Goal: Transaction & Acquisition: Purchase product/service

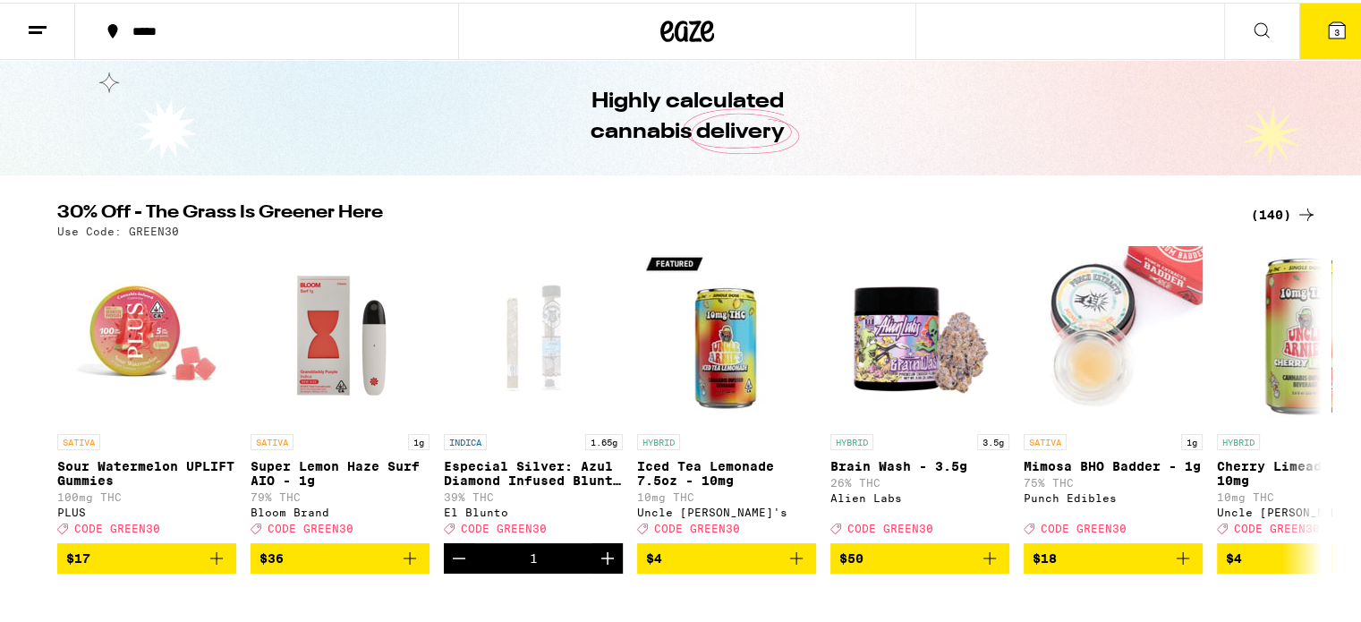
scroll to position [89, 0]
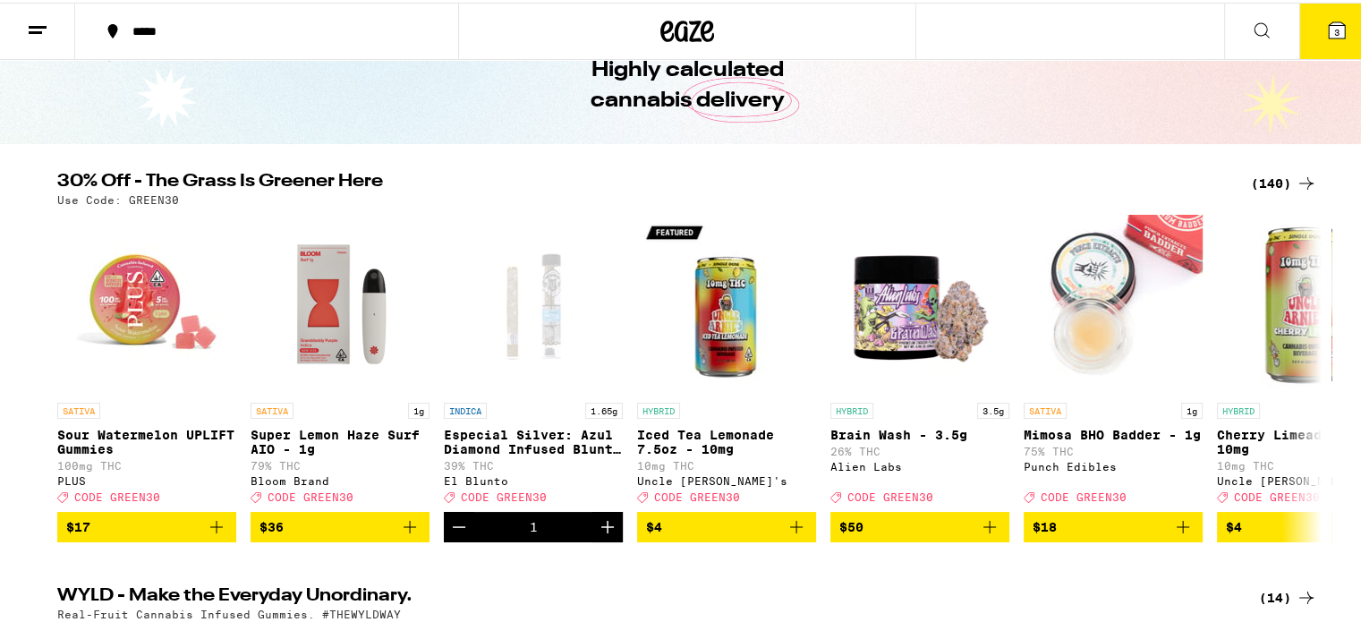
click at [1296, 178] on icon at bounding box center [1305, 180] width 21 height 21
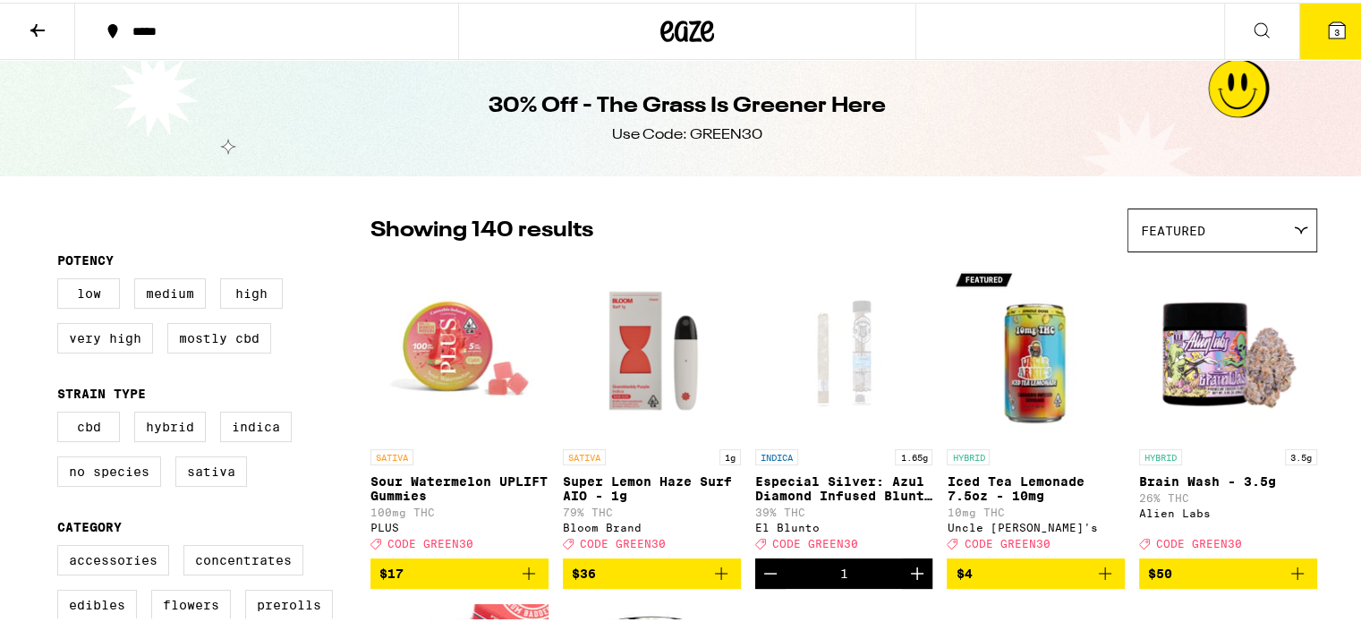
click at [35, 28] on icon at bounding box center [37, 27] width 14 height 13
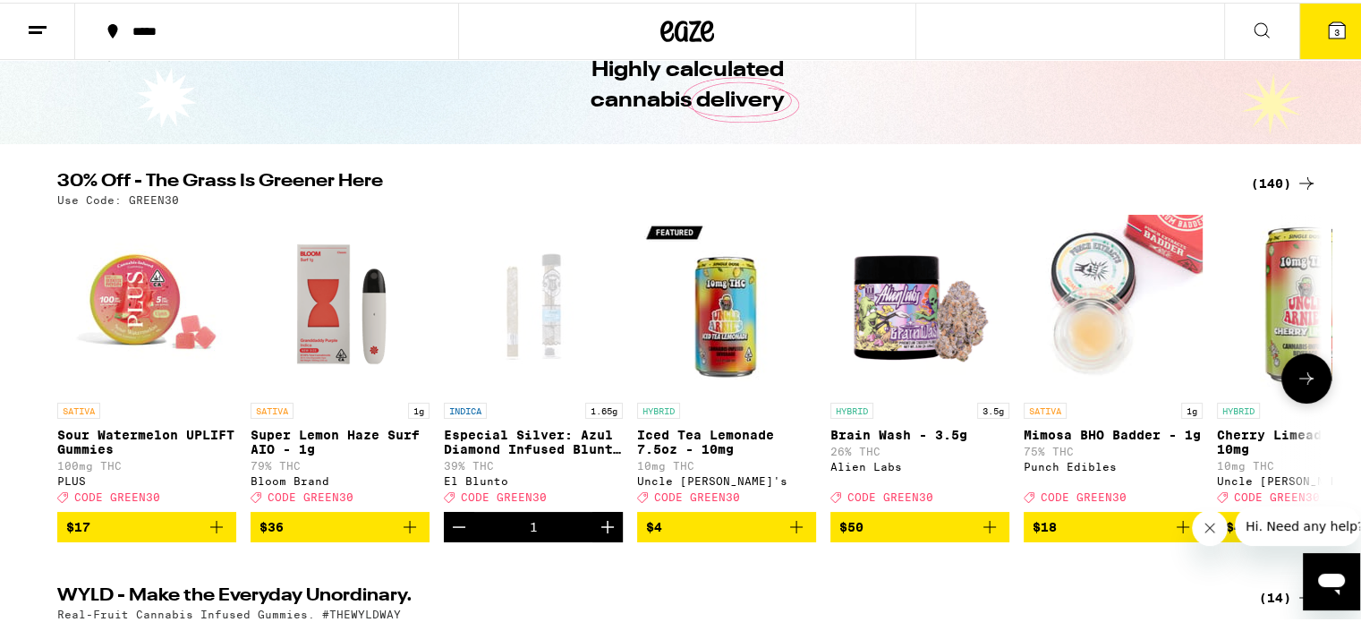
click at [1295, 386] on icon at bounding box center [1305, 375] width 21 height 21
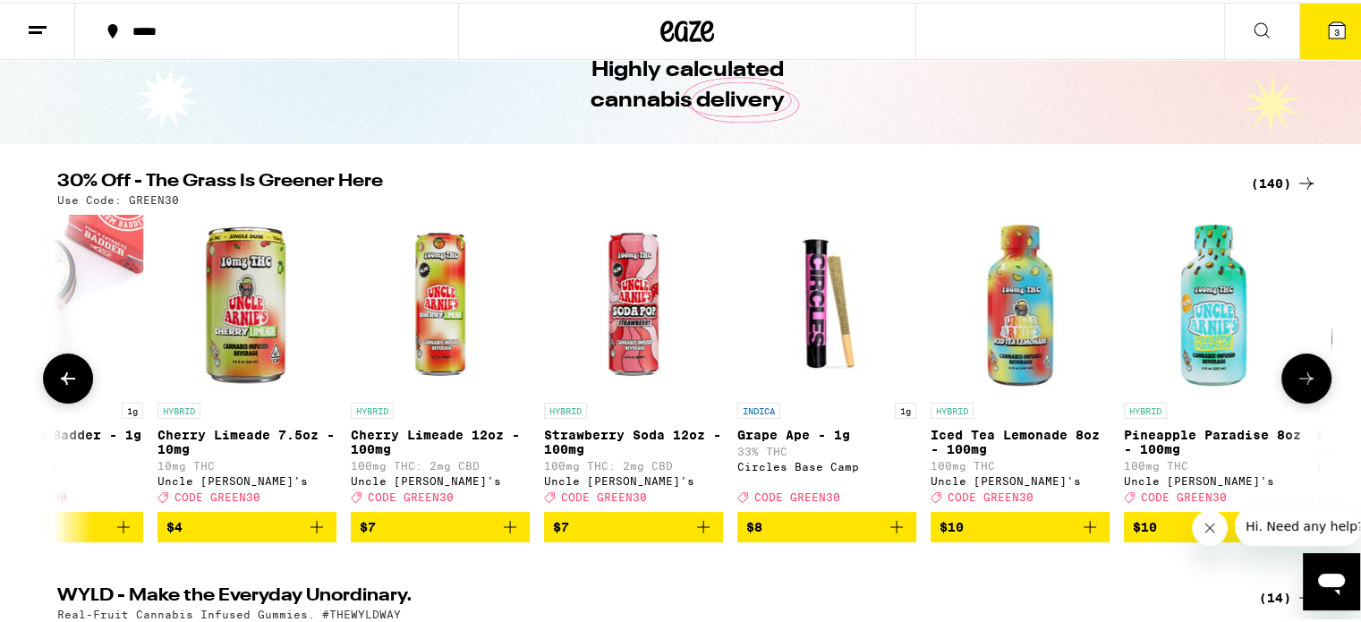
scroll to position [0, 1064]
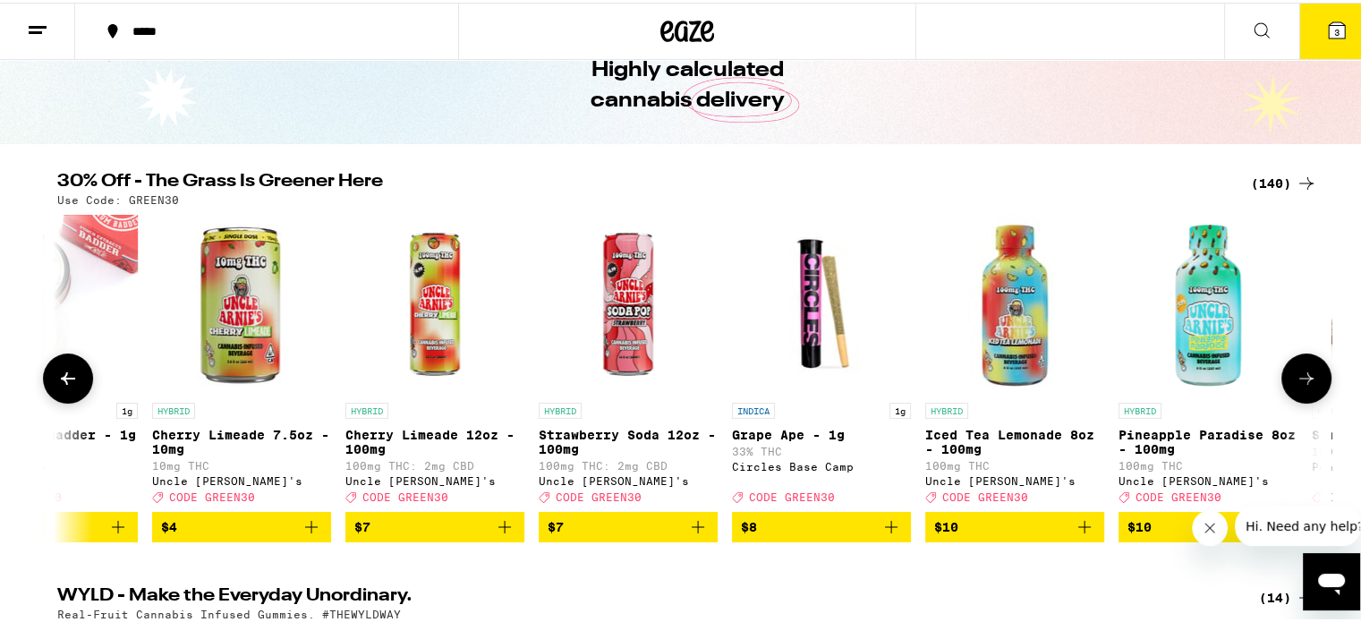
click at [1295, 383] on icon at bounding box center [1305, 375] width 21 height 21
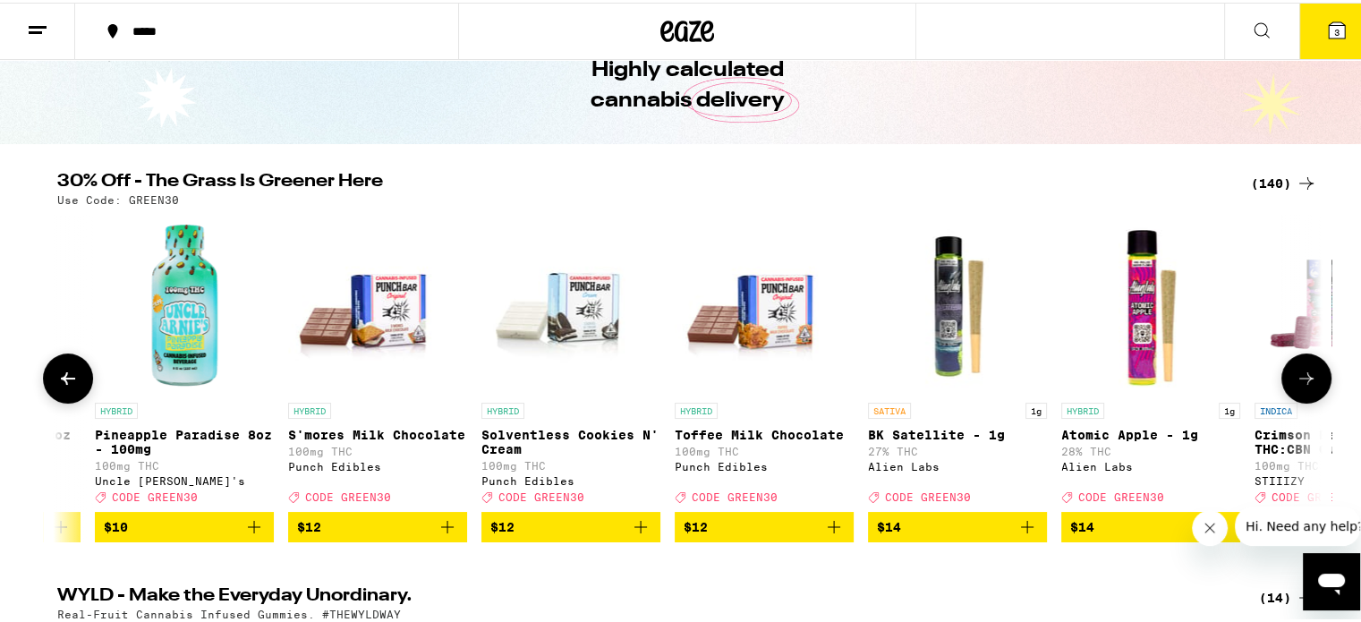
scroll to position [0, 2129]
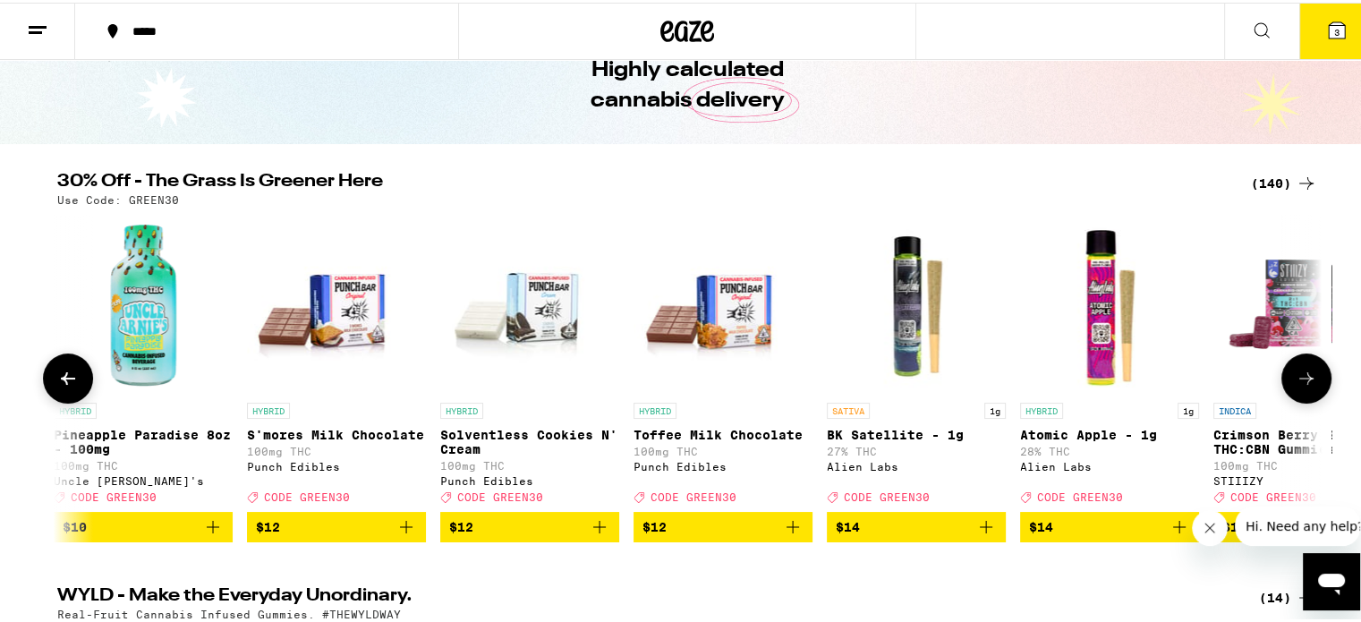
click at [1295, 383] on icon at bounding box center [1305, 375] width 21 height 21
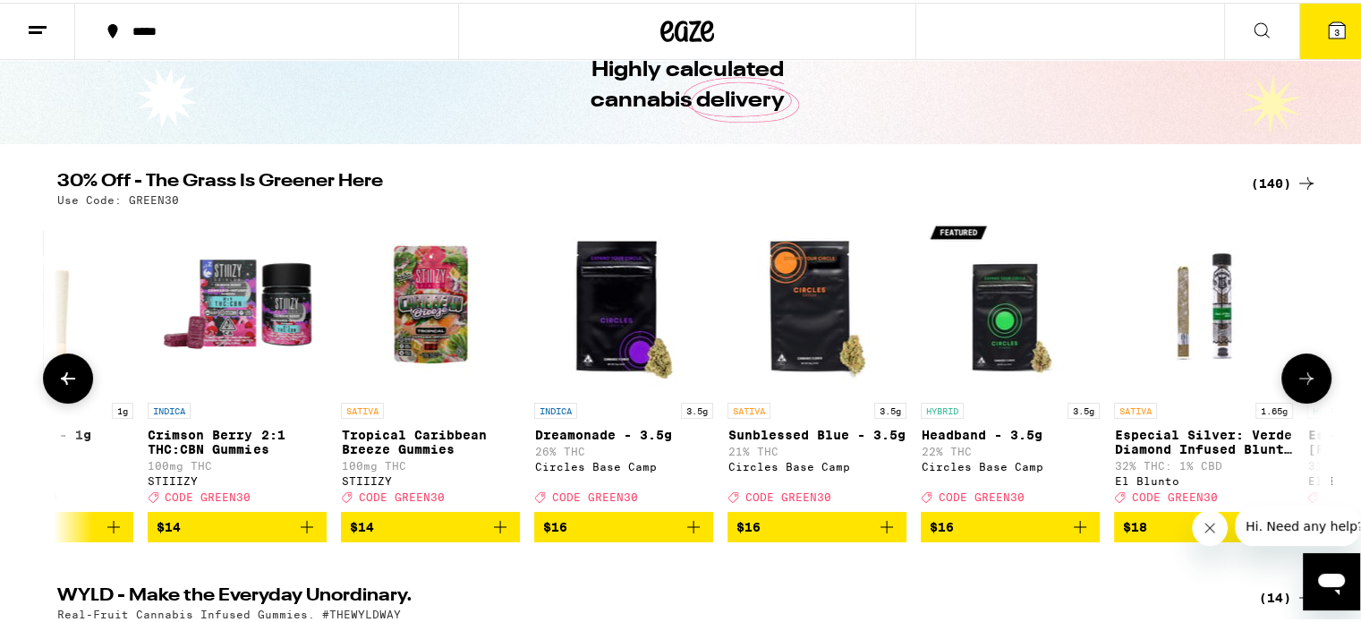
click at [1295, 383] on icon at bounding box center [1305, 375] width 21 height 21
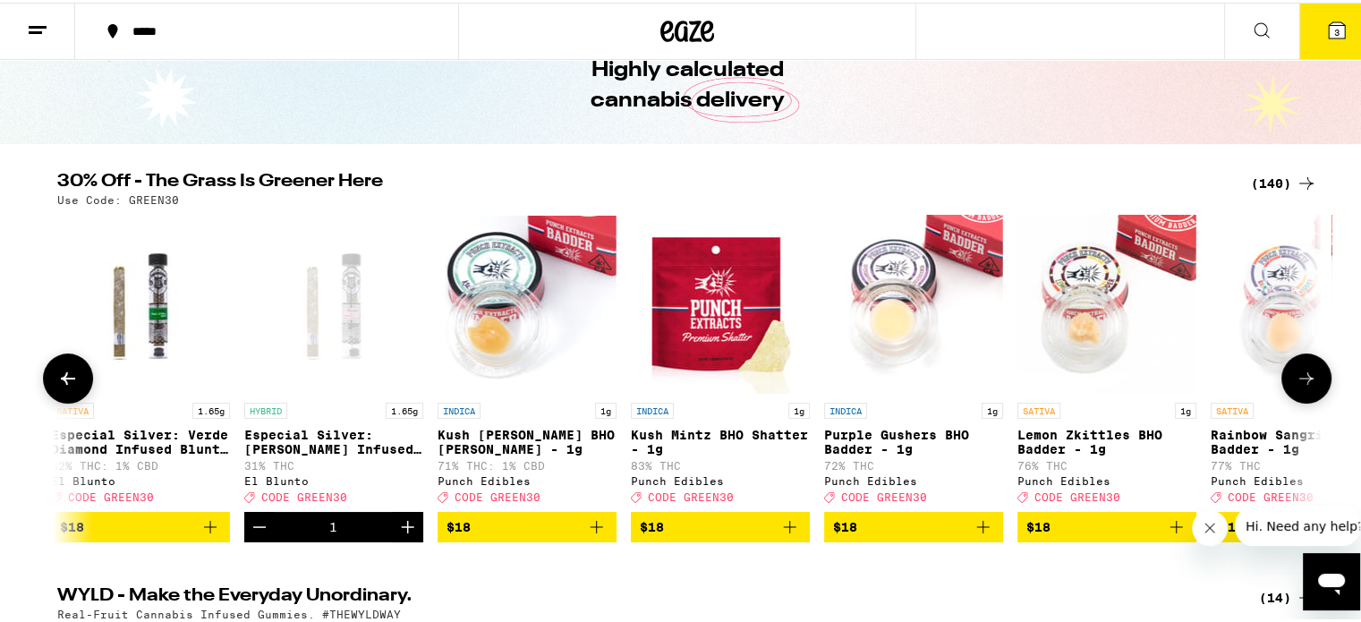
scroll to position [0, 4259]
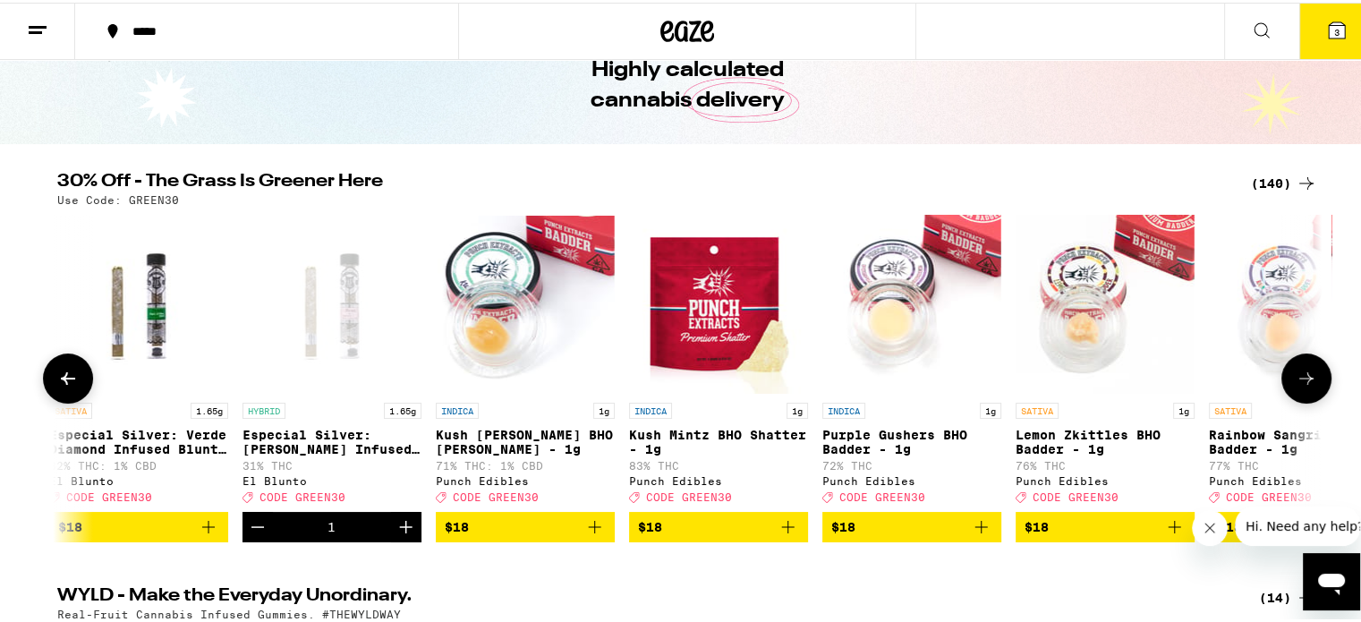
click at [1295, 383] on icon at bounding box center [1305, 375] width 21 height 21
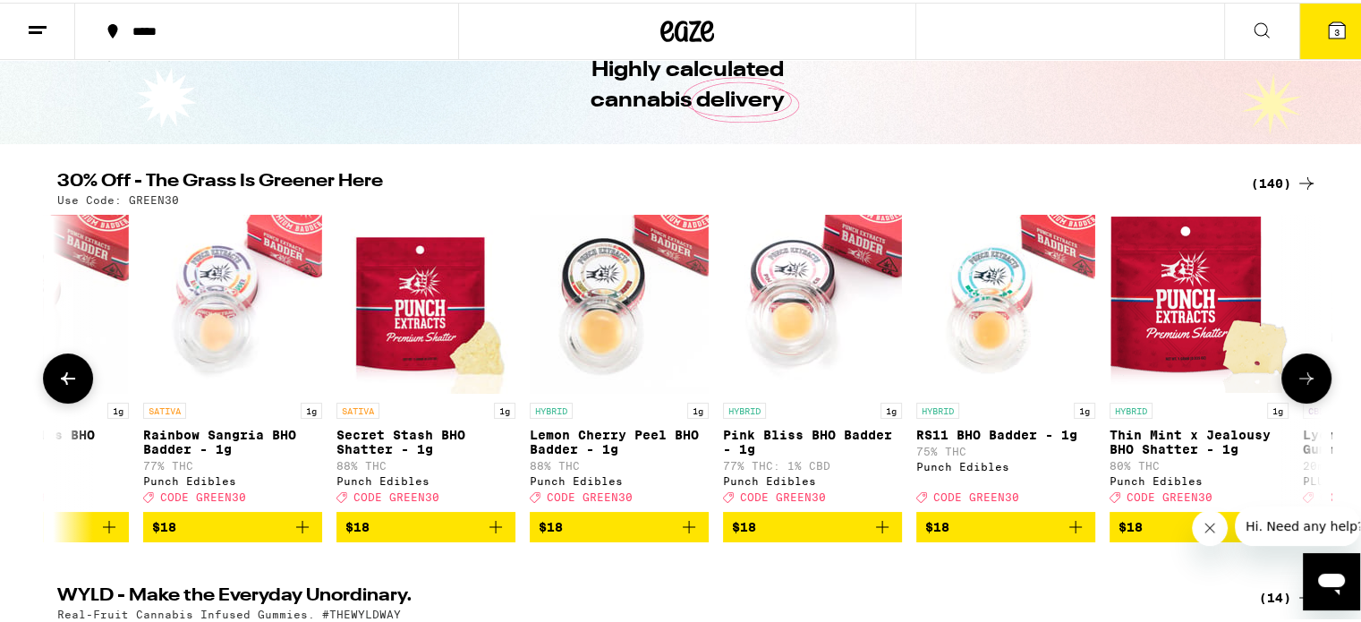
click at [1295, 382] on icon at bounding box center [1305, 375] width 21 height 21
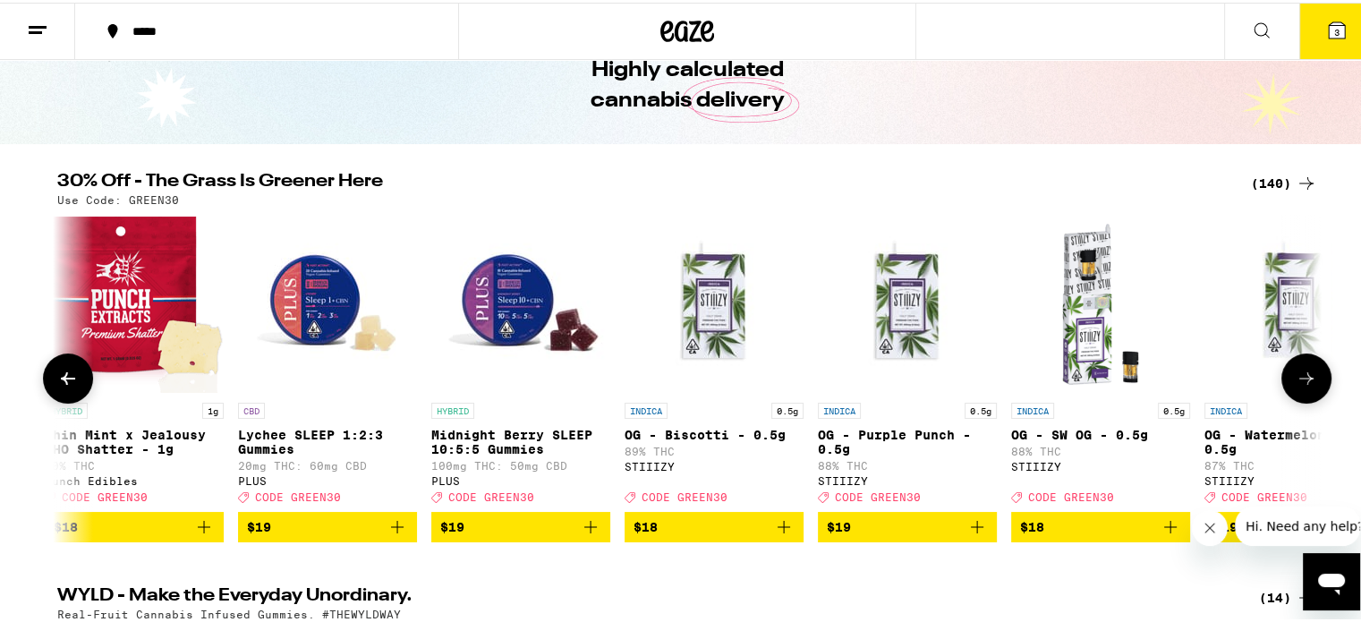
click at [1295, 382] on icon at bounding box center [1305, 375] width 21 height 21
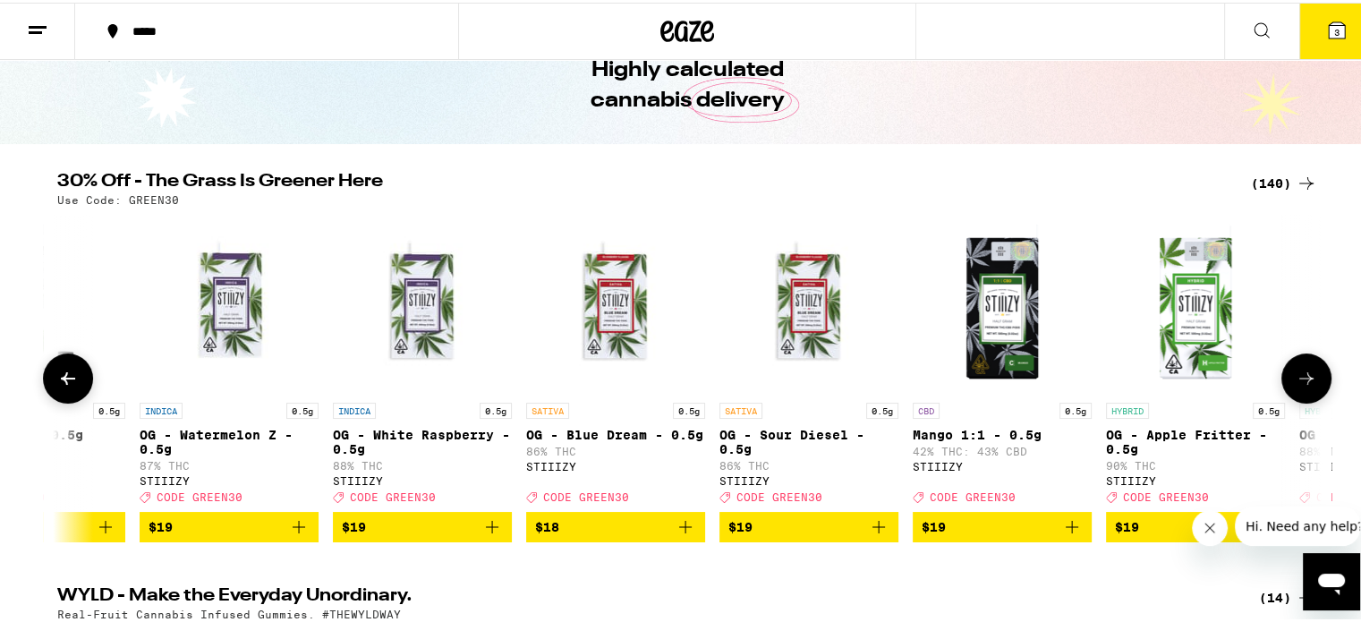
click at [1295, 382] on icon at bounding box center [1305, 375] width 21 height 21
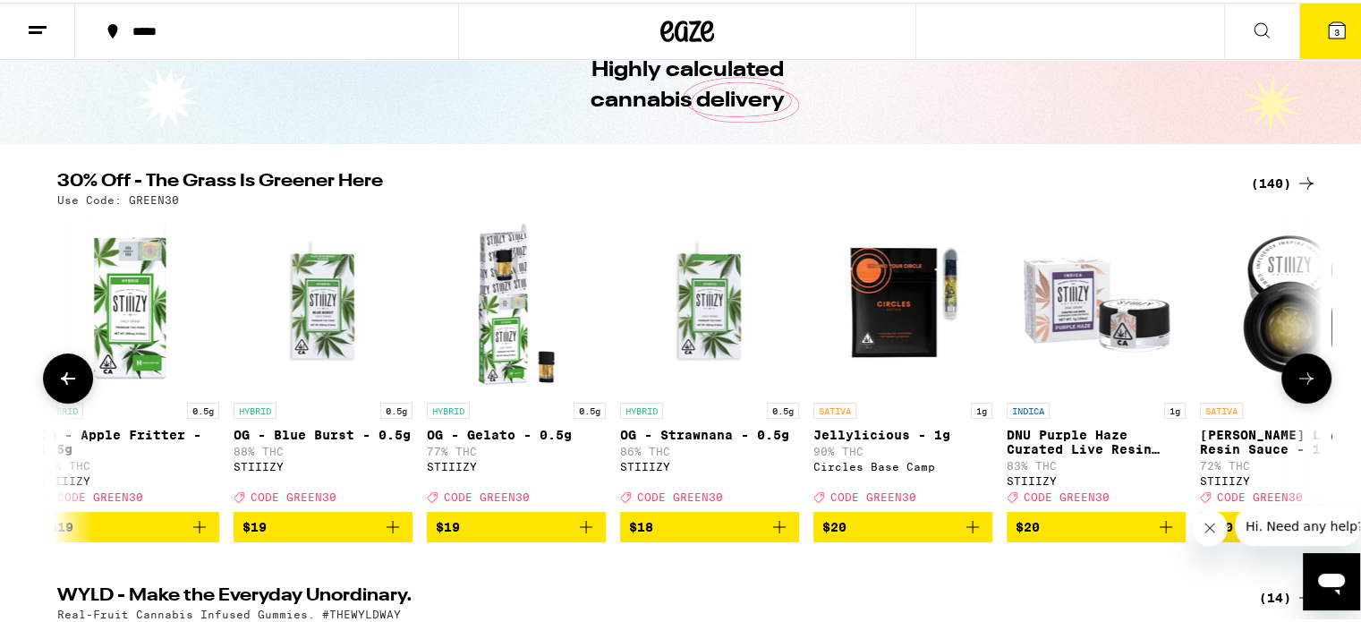
click at [1295, 382] on icon at bounding box center [1305, 375] width 21 height 21
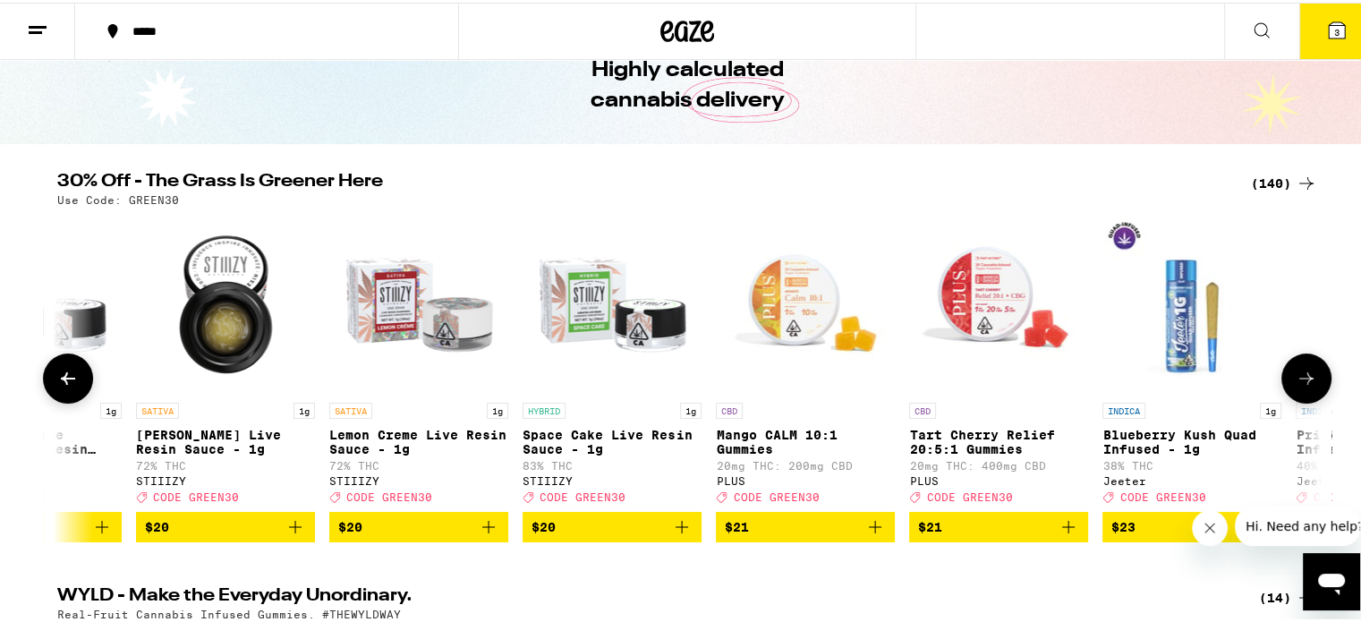
scroll to position [0, 9583]
click at [1295, 382] on icon at bounding box center [1305, 375] width 21 height 21
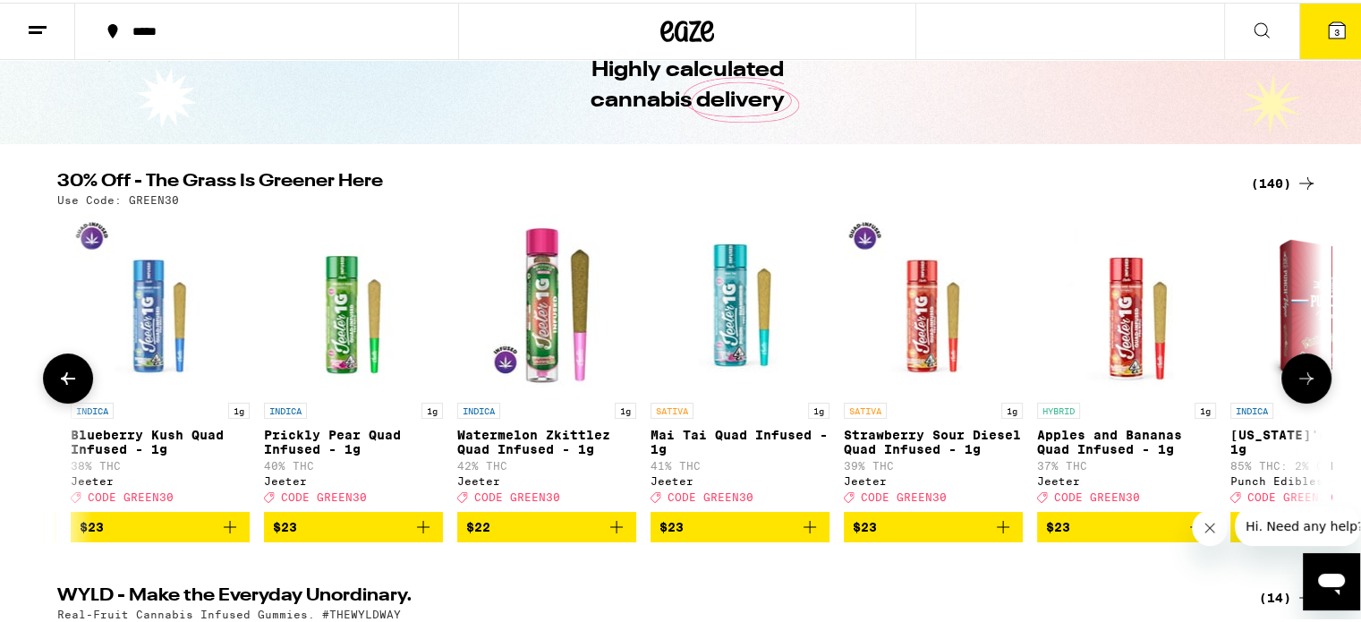
scroll to position [0, 10648]
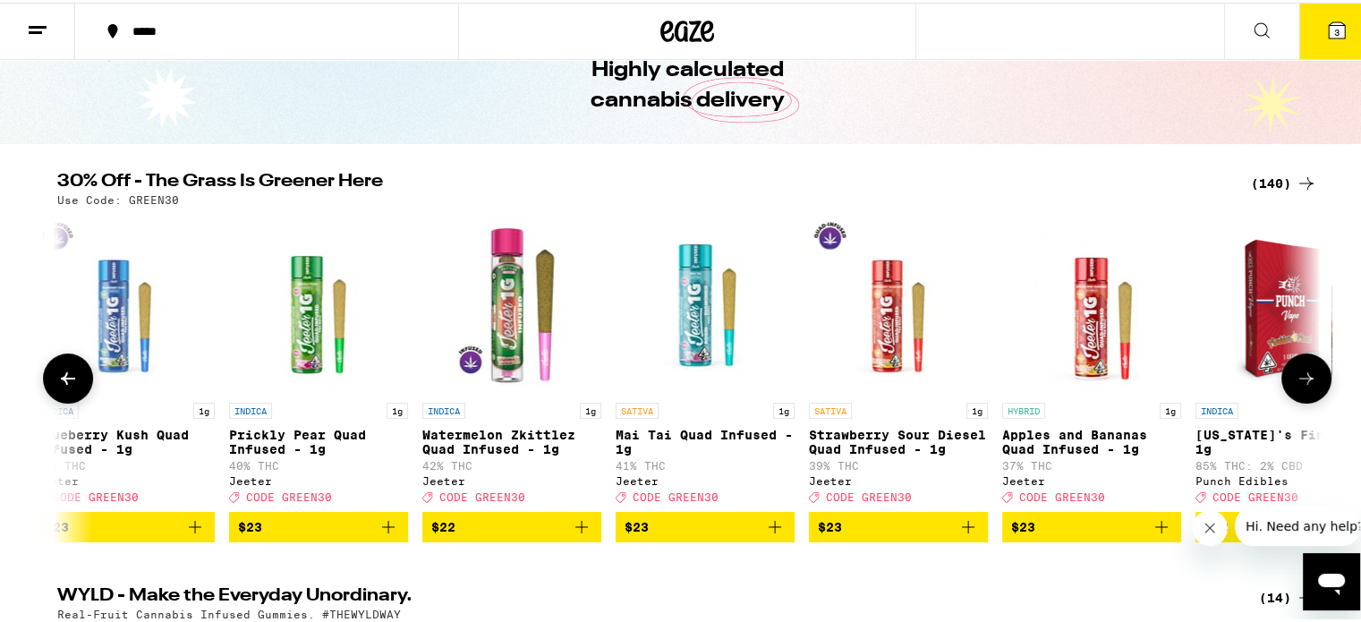
click at [1295, 382] on icon at bounding box center [1305, 375] width 21 height 21
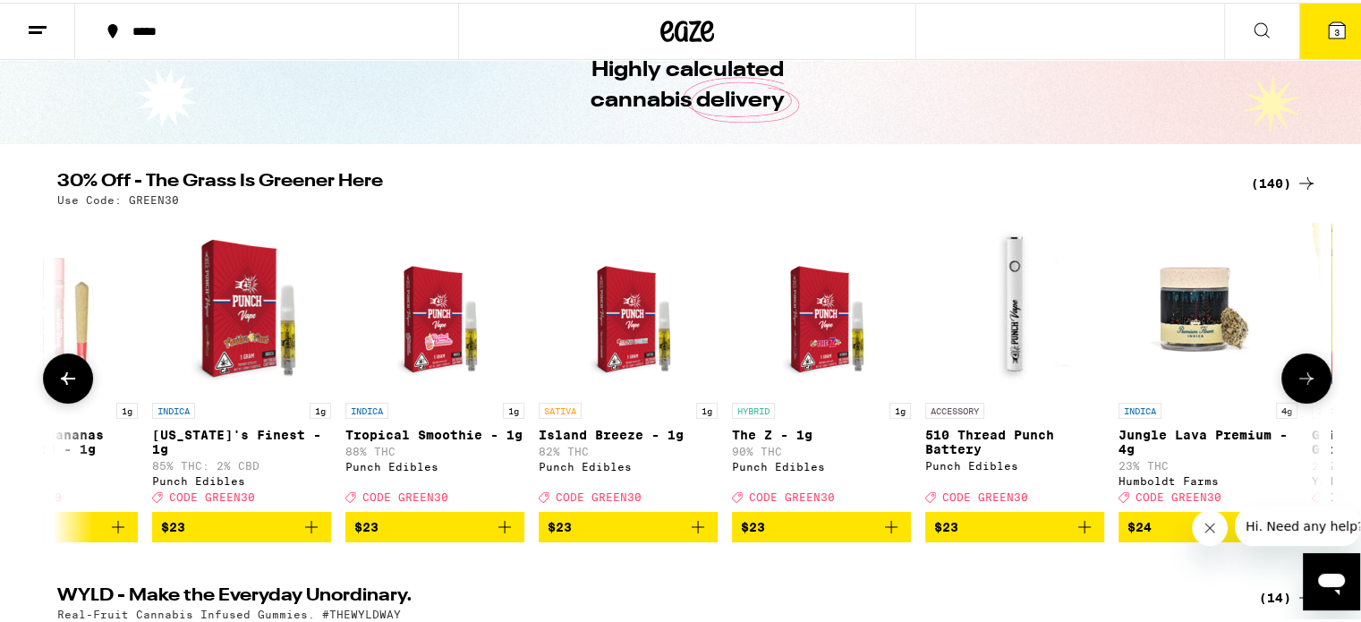
scroll to position [0, 11713]
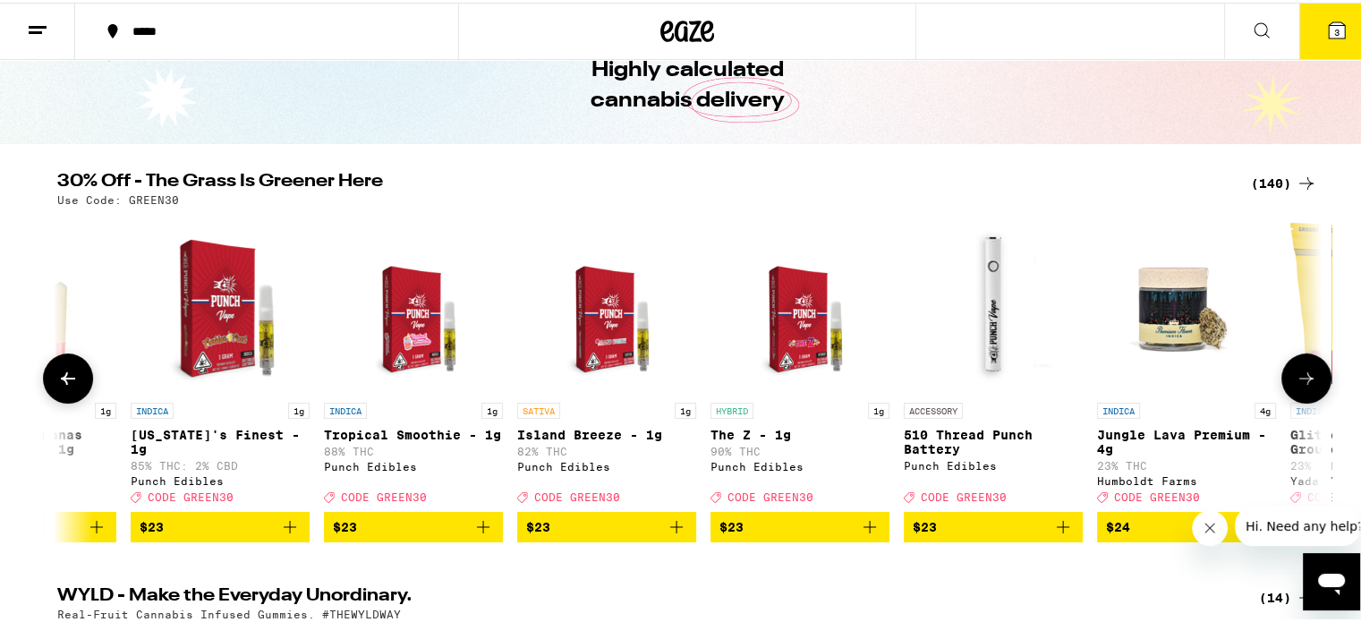
click at [1295, 382] on icon at bounding box center [1305, 375] width 21 height 21
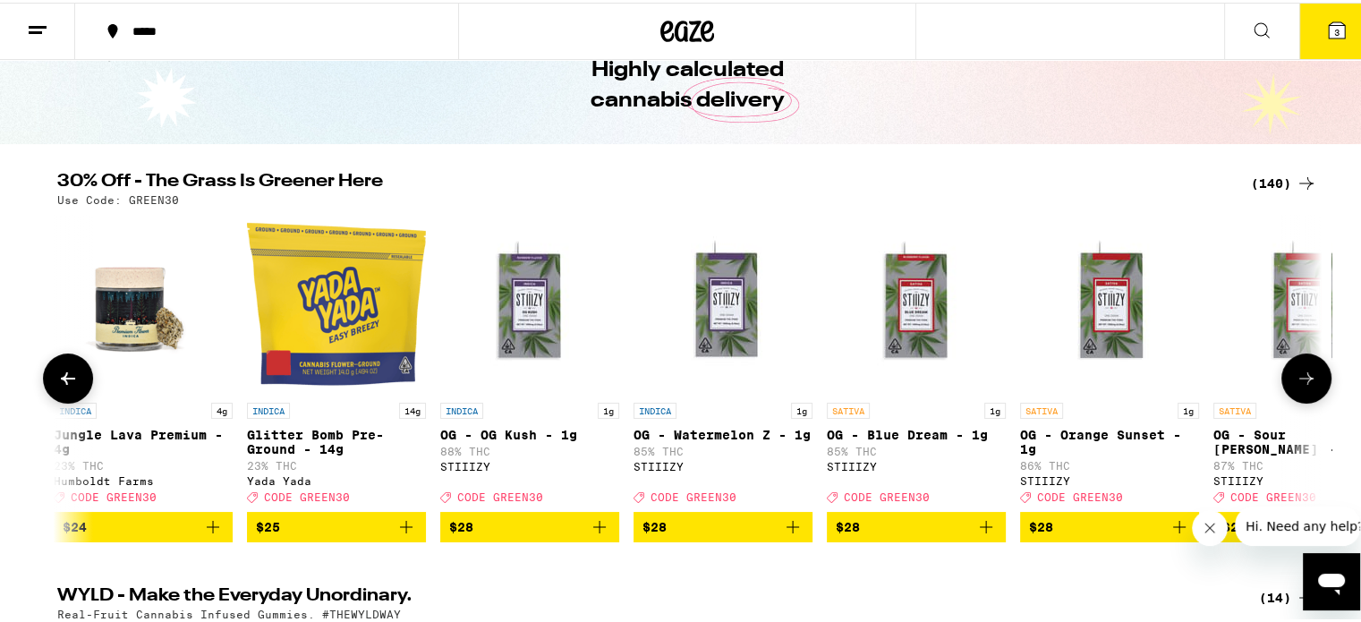
scroll to position [0, 12777]
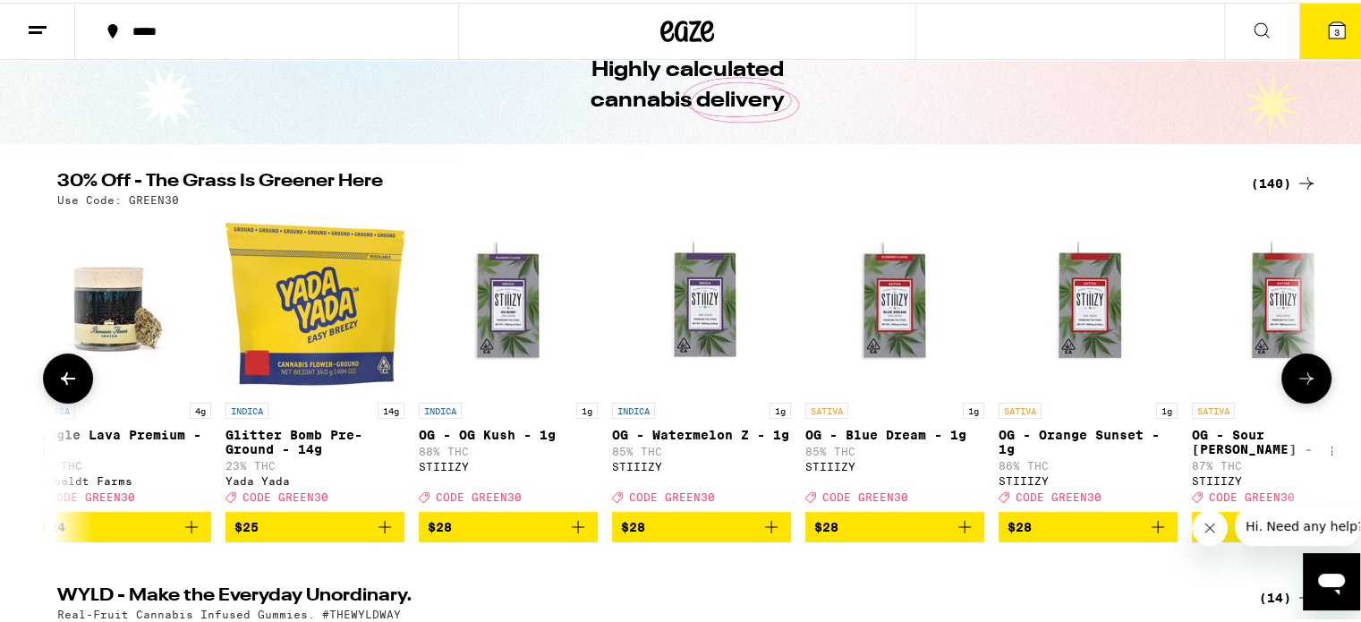
click at [61, 382] on icon at bounding box center [68, 375] width 14 height 13
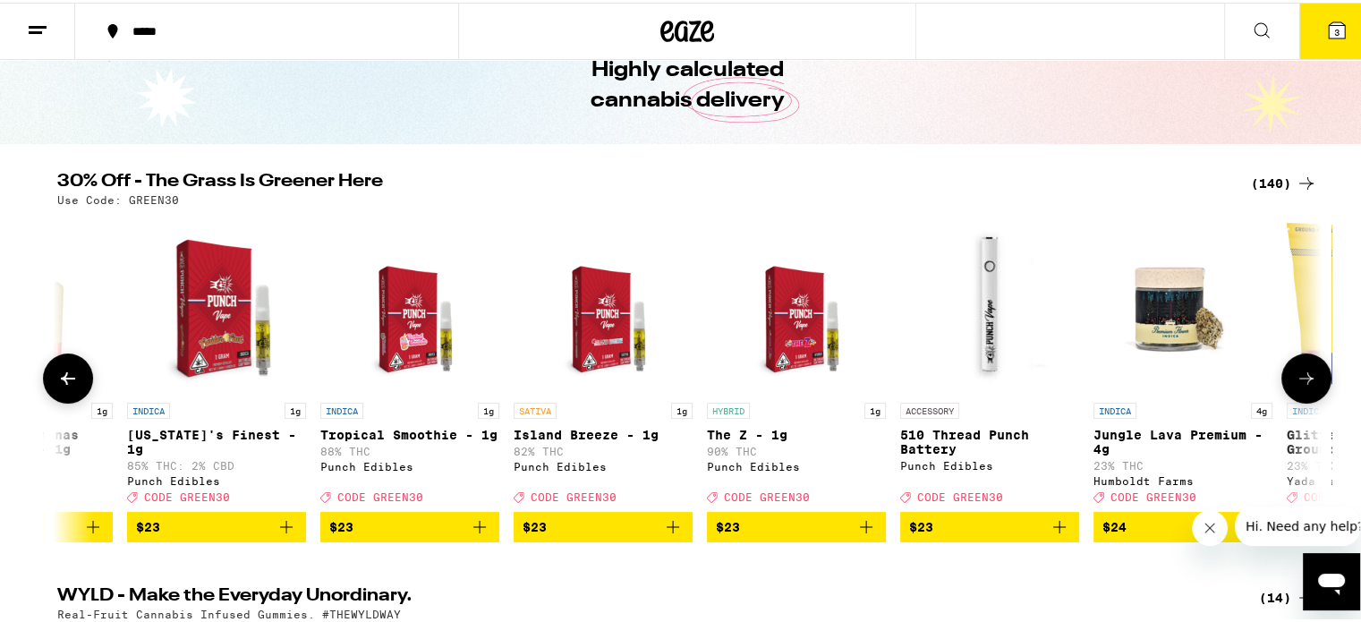
scroll to position [0, 11714]
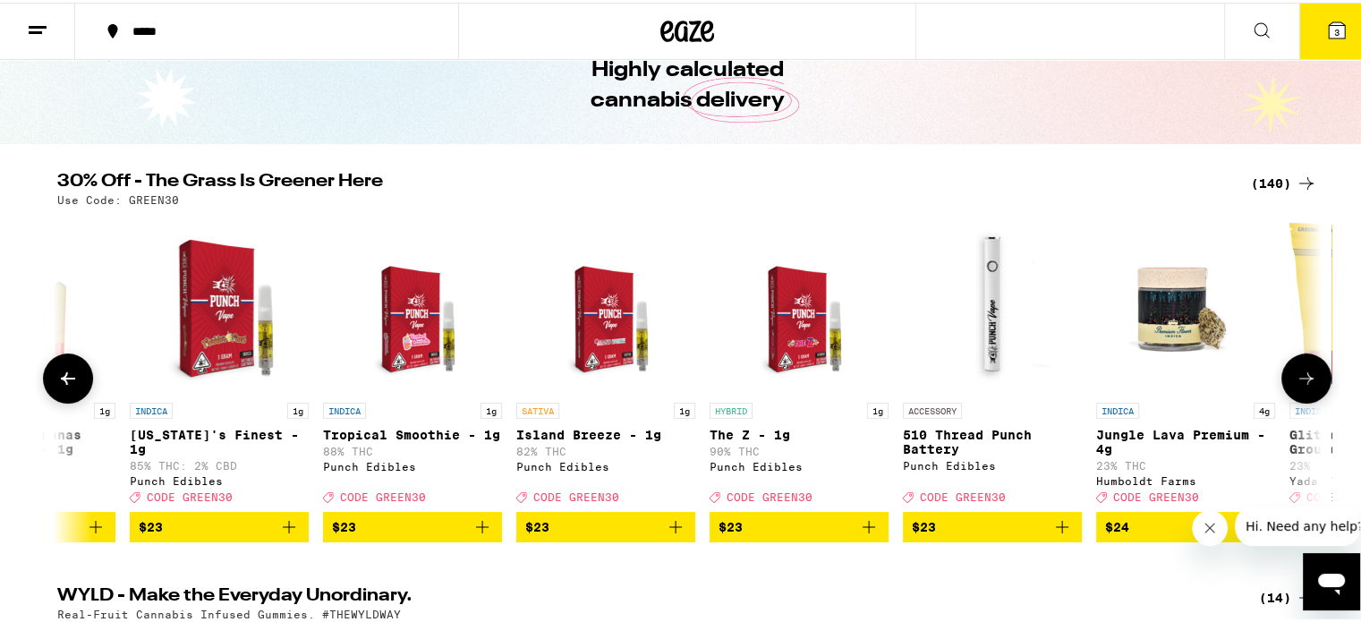
click at [1295, 386] on icon at bounding box center [1305, 375] width 21 height 21
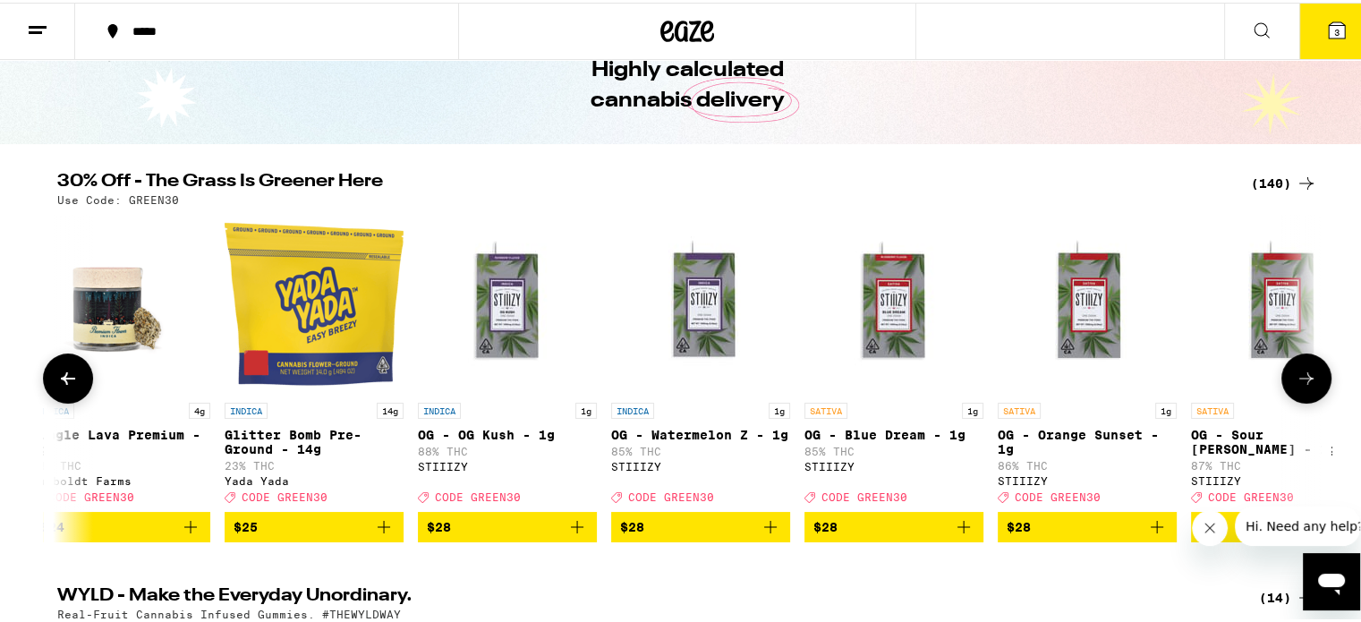
click at [1295, 386] on icon at bounding box center [1305, 375] width 21 height 21
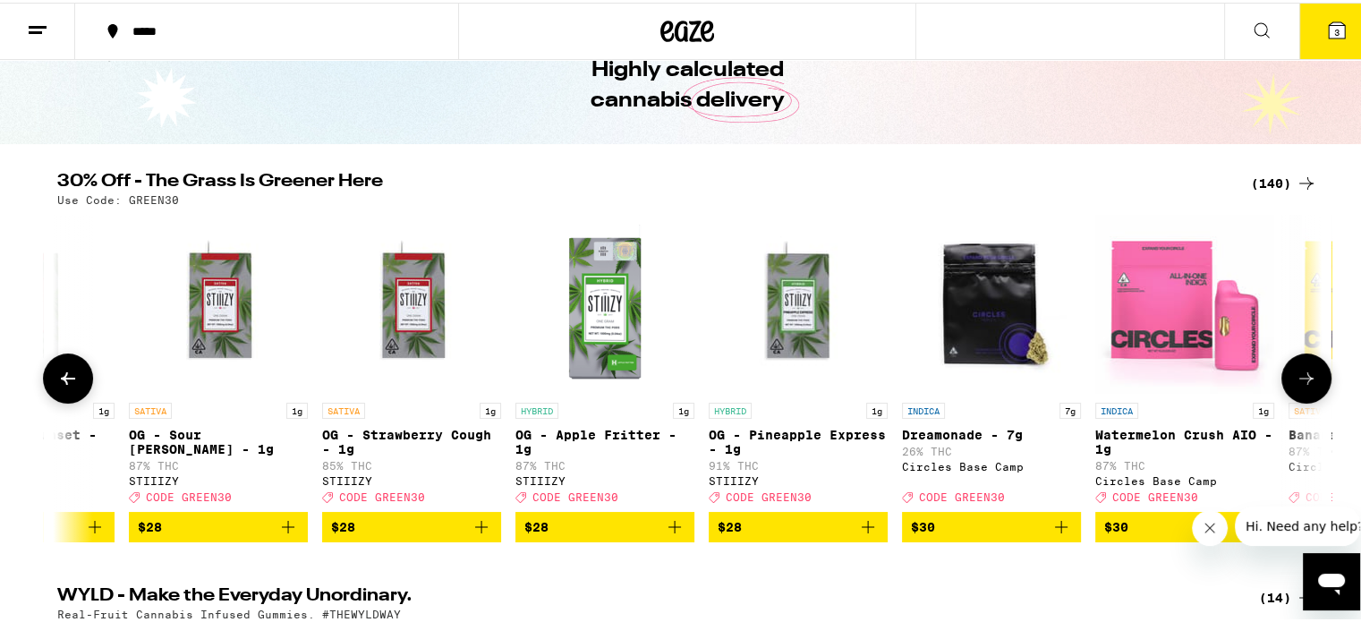
scroll to position [0, 13844]
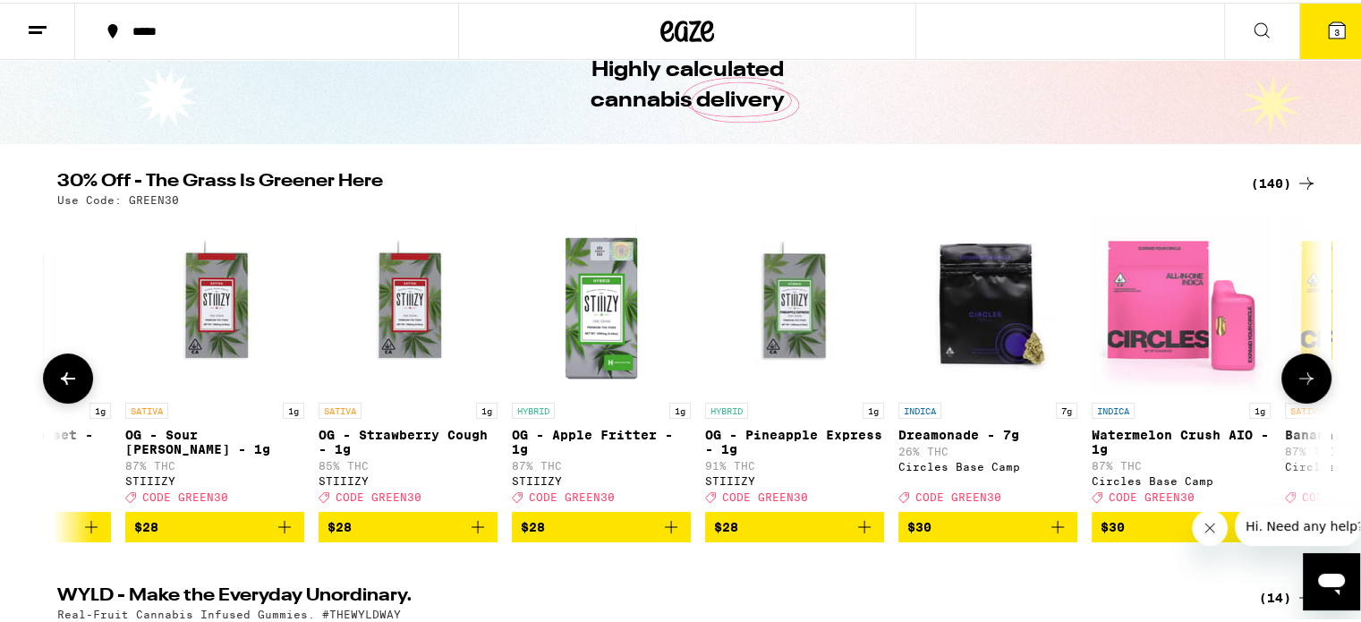
click at [1295, 386] on icon at bounding box center [1305, 375] width 21 height 21
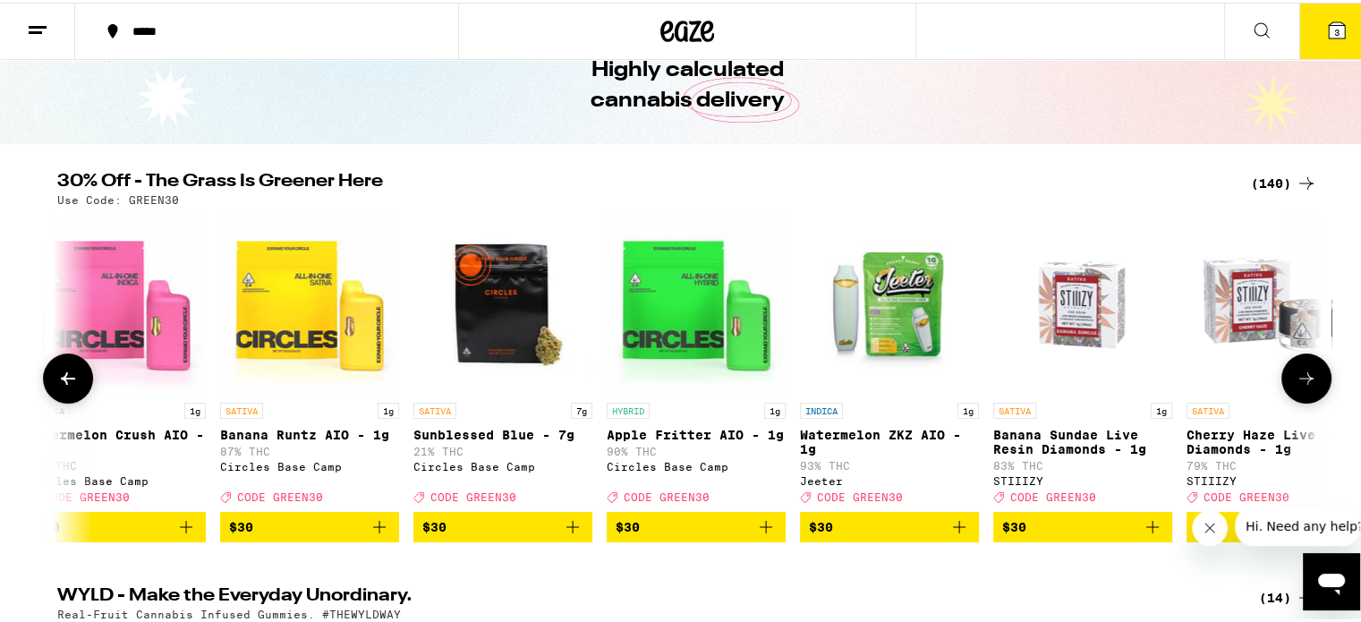
click at [1295, 385] on icon at bounding box center [1305, 375] width 21 height 21
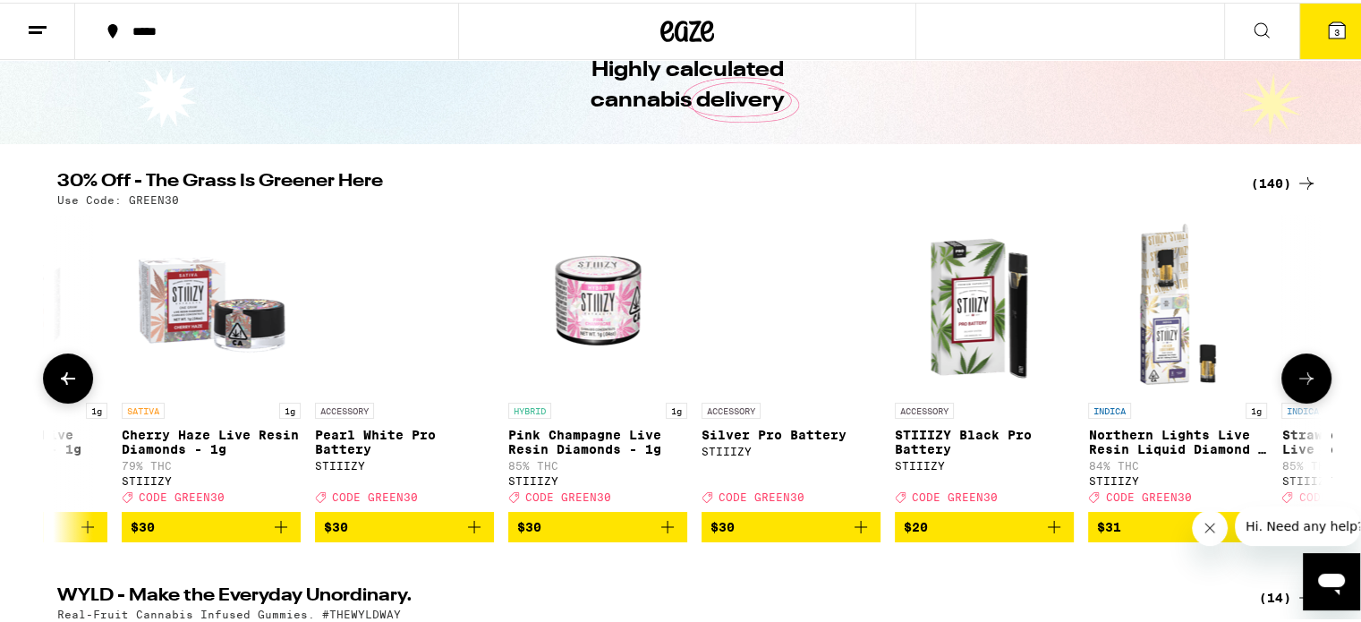
click at [1295, 385] on icon at bounding box center [1305, 375] width 21 height 21
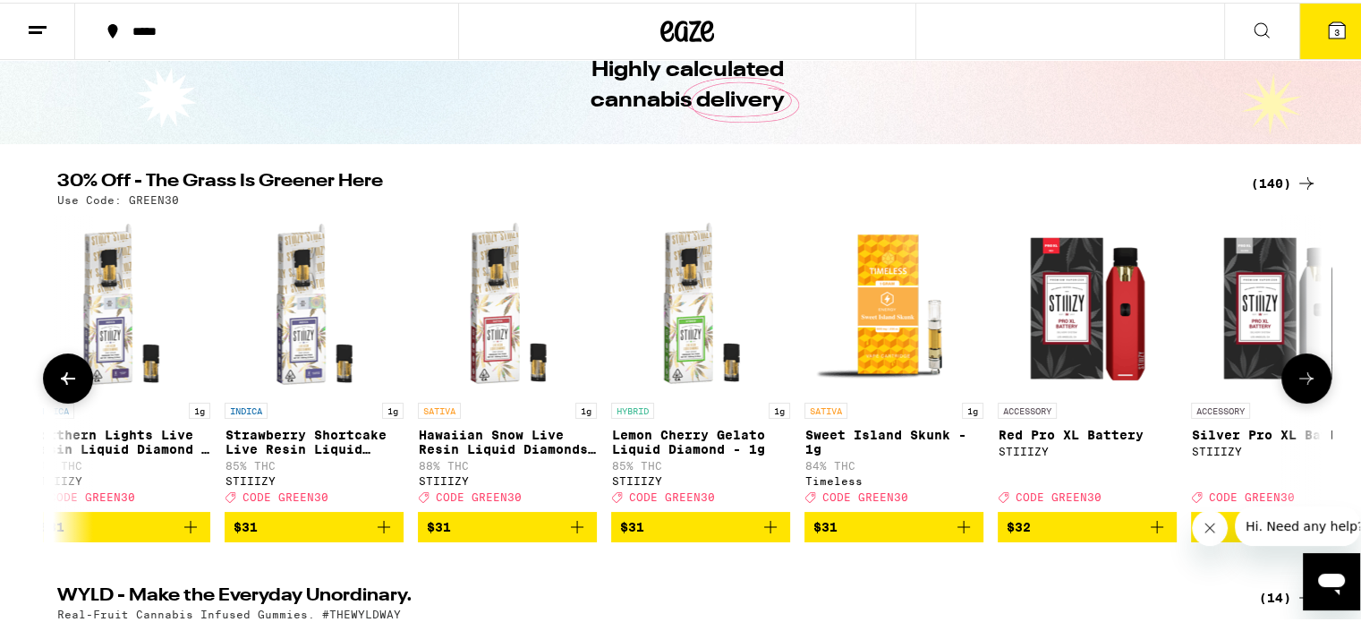
scroll to position [0, 17038]
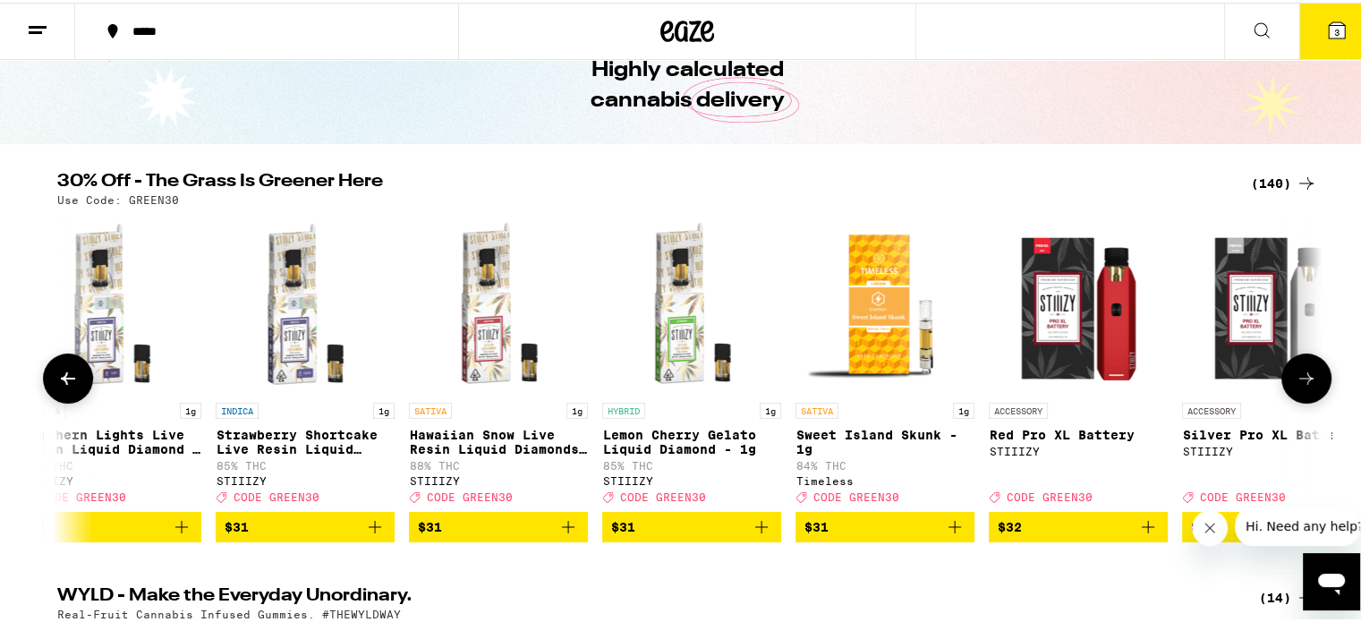
click at [1295, 383] on icon at bounding box center [1305, 375] width 21 height 21
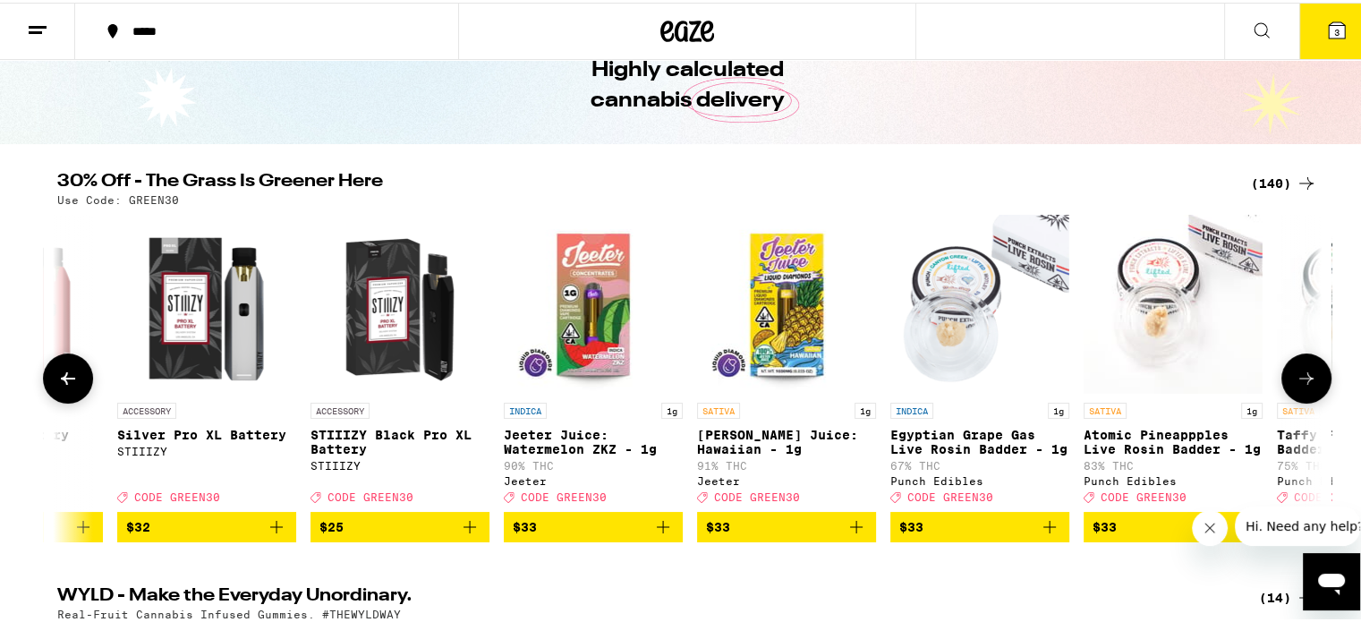
click at [1295, 383] on icon at bounding box center [1305, 375] width 21 height 21
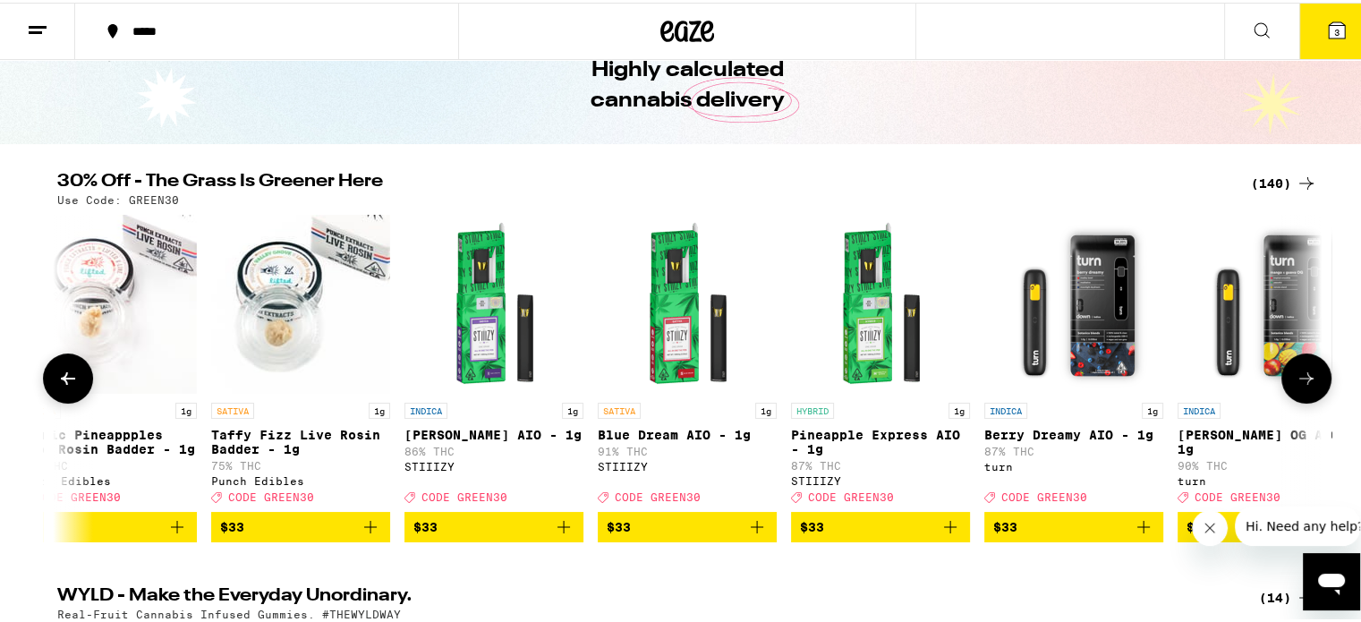
click at [1295, 383] on icon at bounding box center [1305, 375] width 21 height 21
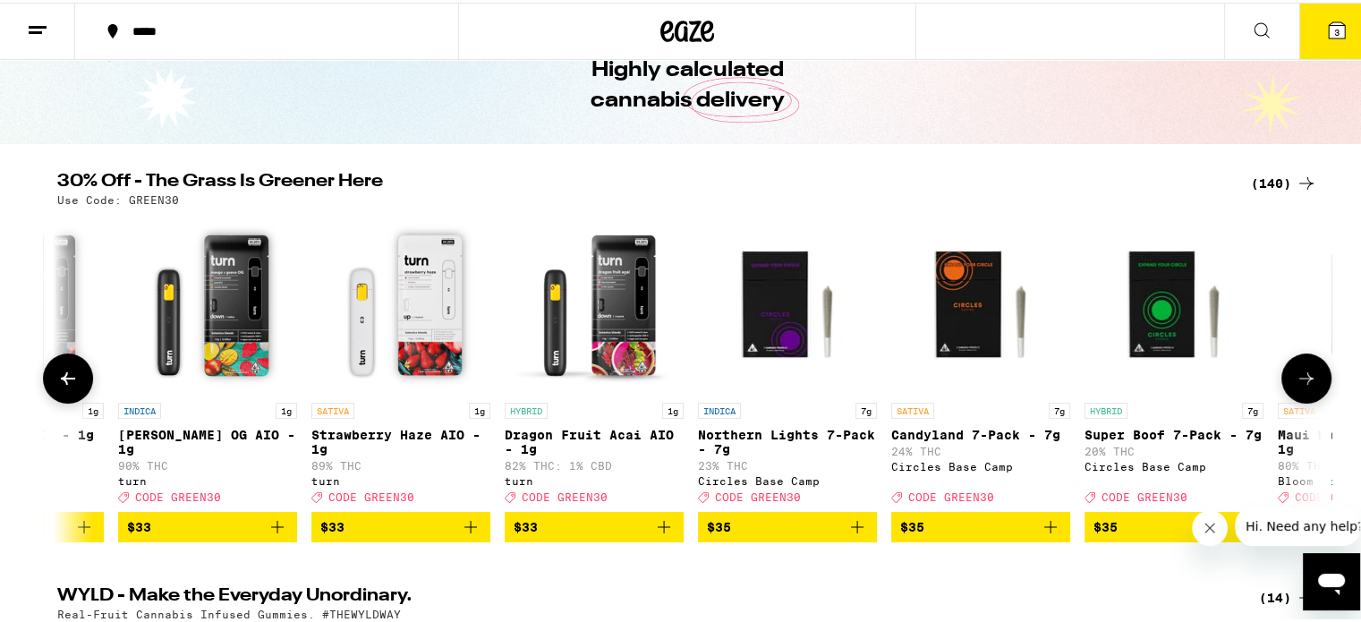
scroll to position [0, 20232]
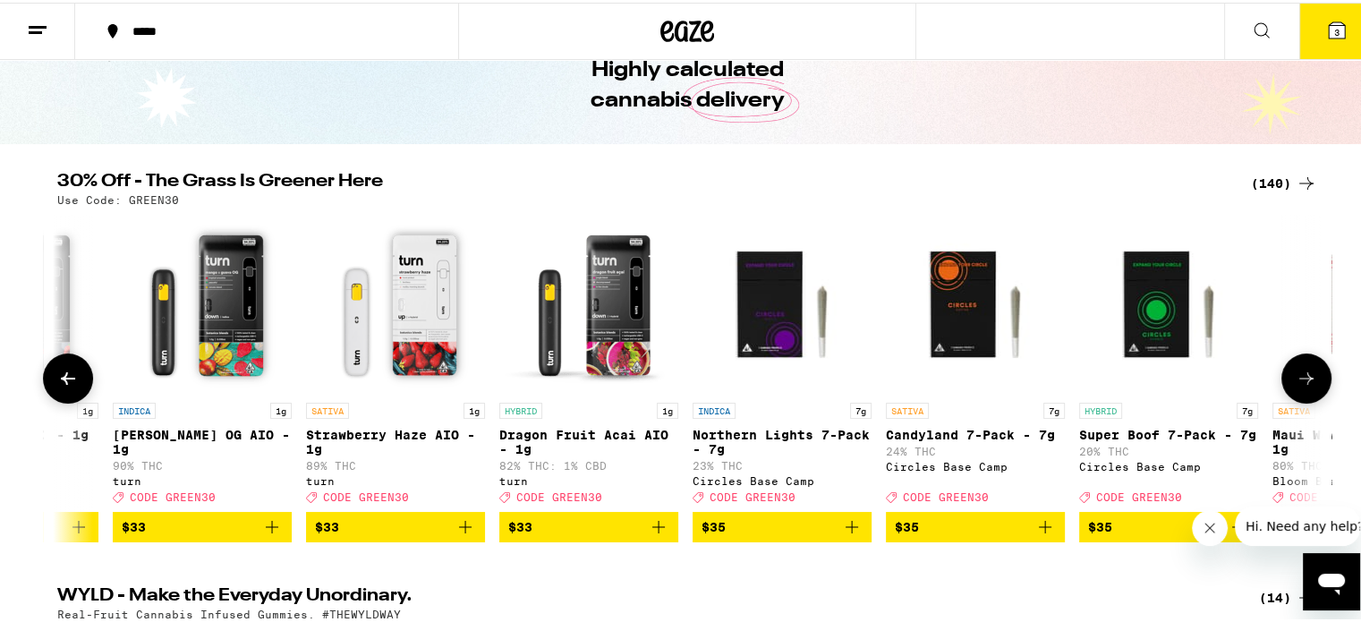
click at [1295, 383] on icon at bounding box center [1305, 375] width 21 height 21
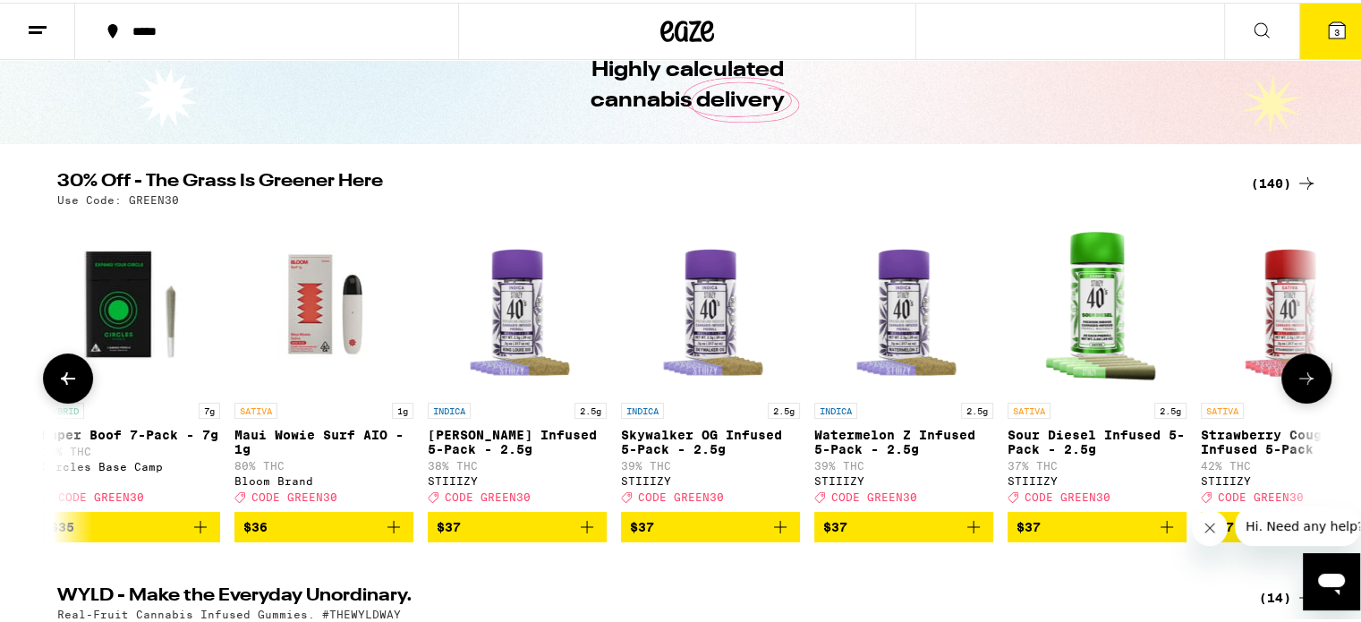
scroll to position [0, 21297]
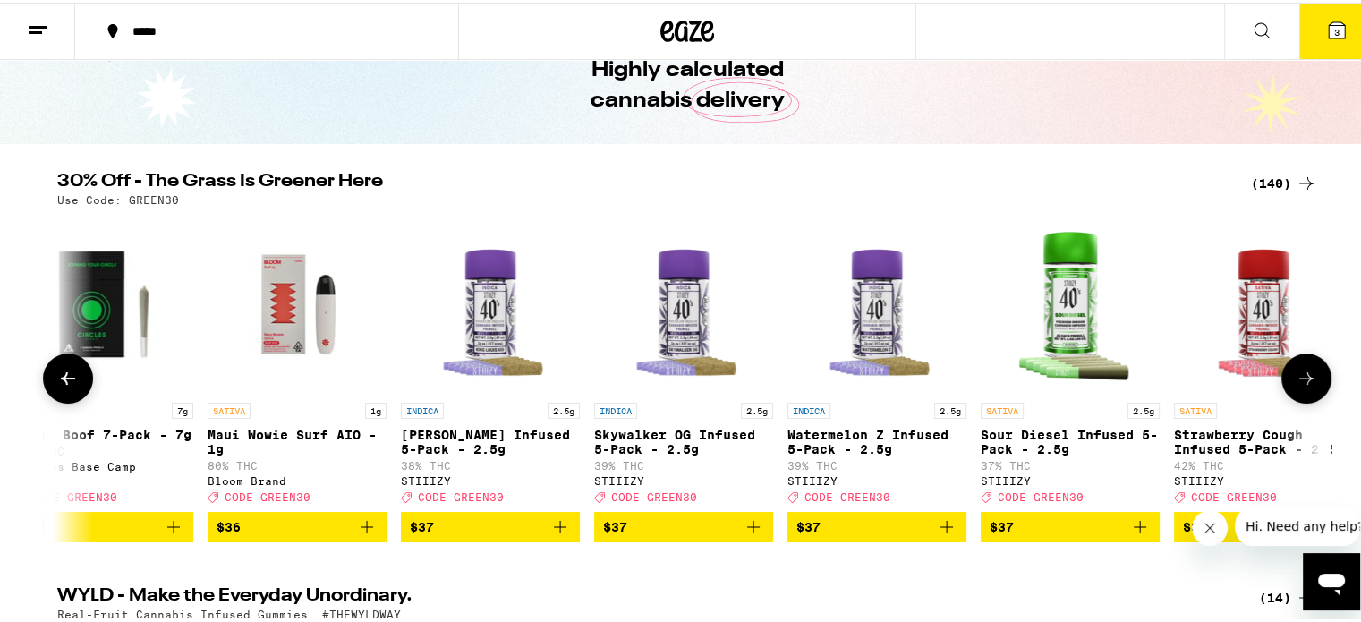
click at [1295, 379] on icon at bounding box center [1305, 375] width 21 height 21
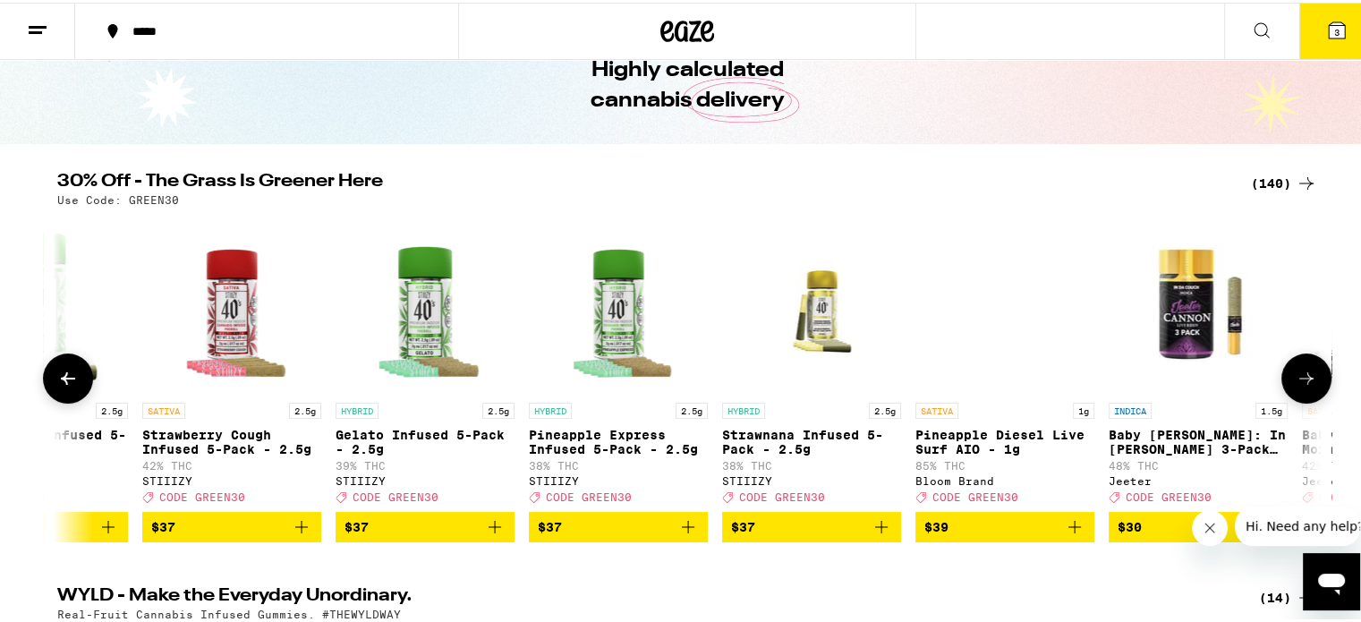
scroll to position [0, 22362]
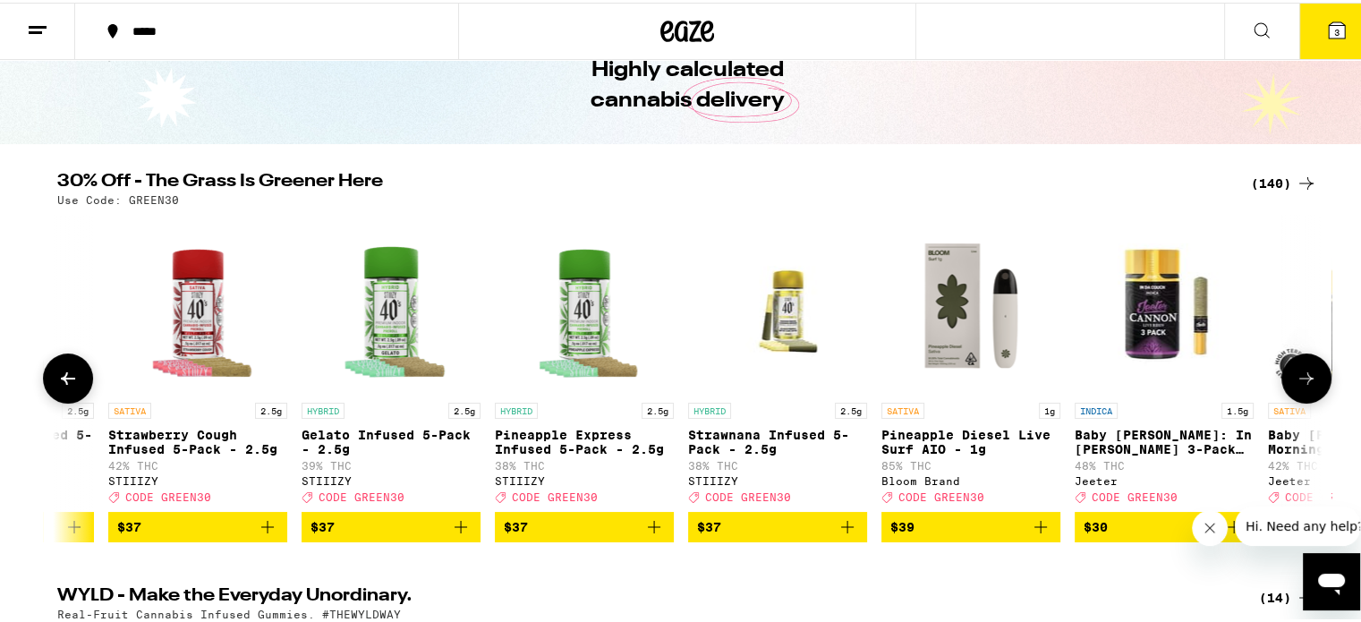
click at [1295, 379] on icon at bounding box center [1305, 375] width 21 height 21
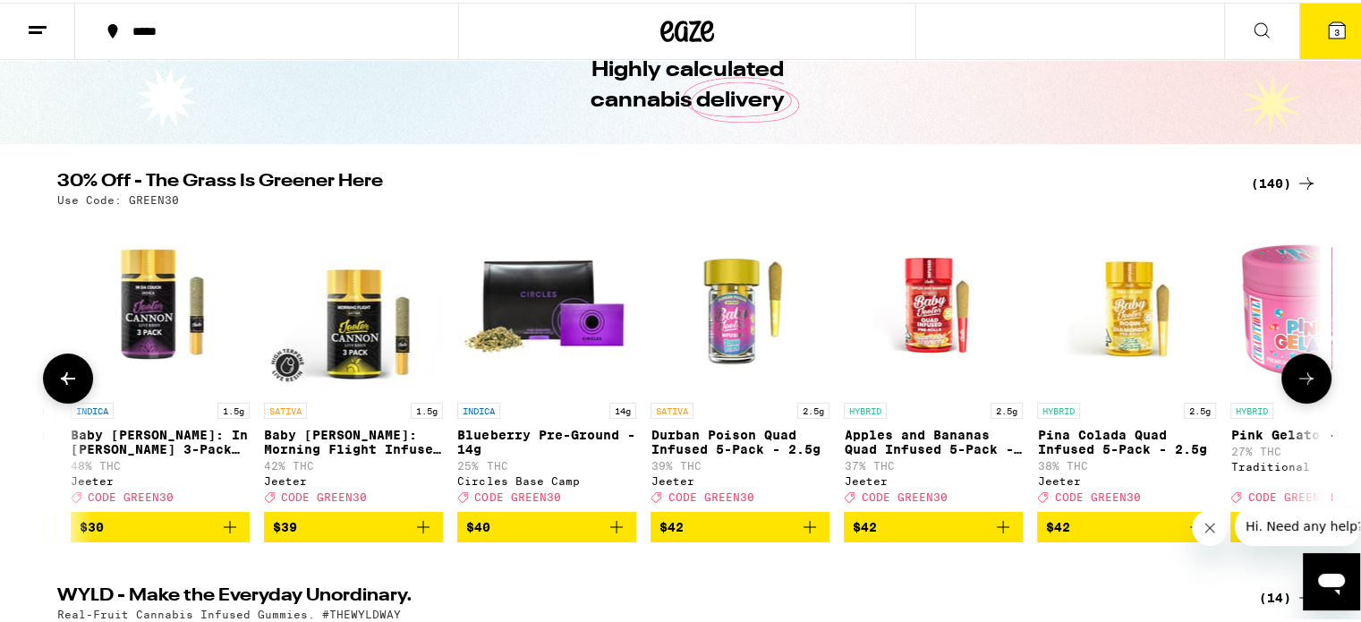
scroll to position [0, 23427]
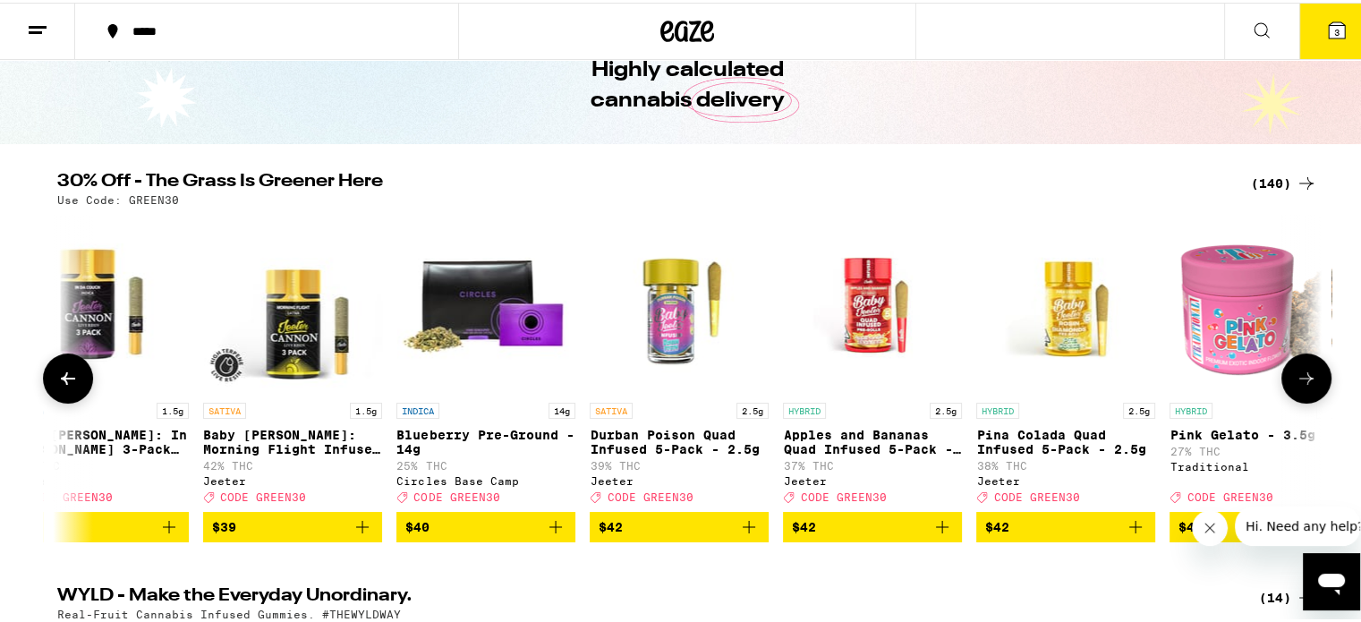
click at [68, 386] on icon at bounding box center [67, 375] width 21 height 21
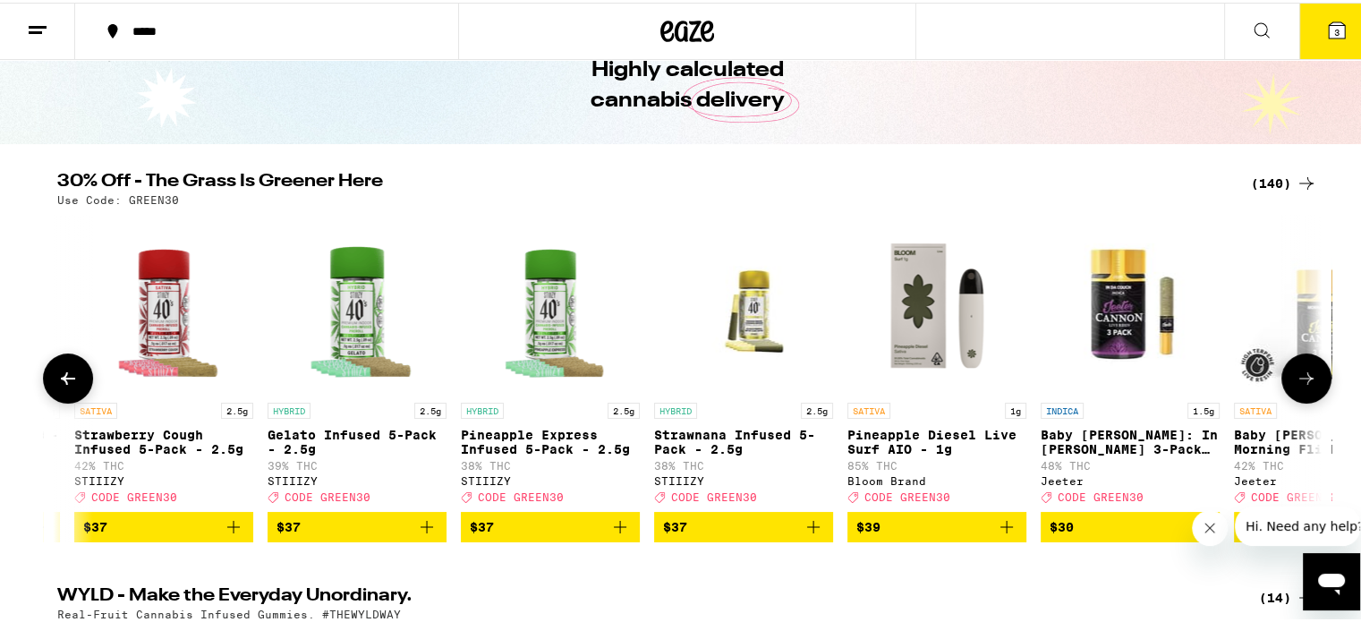
scroll to position [0, 22363]
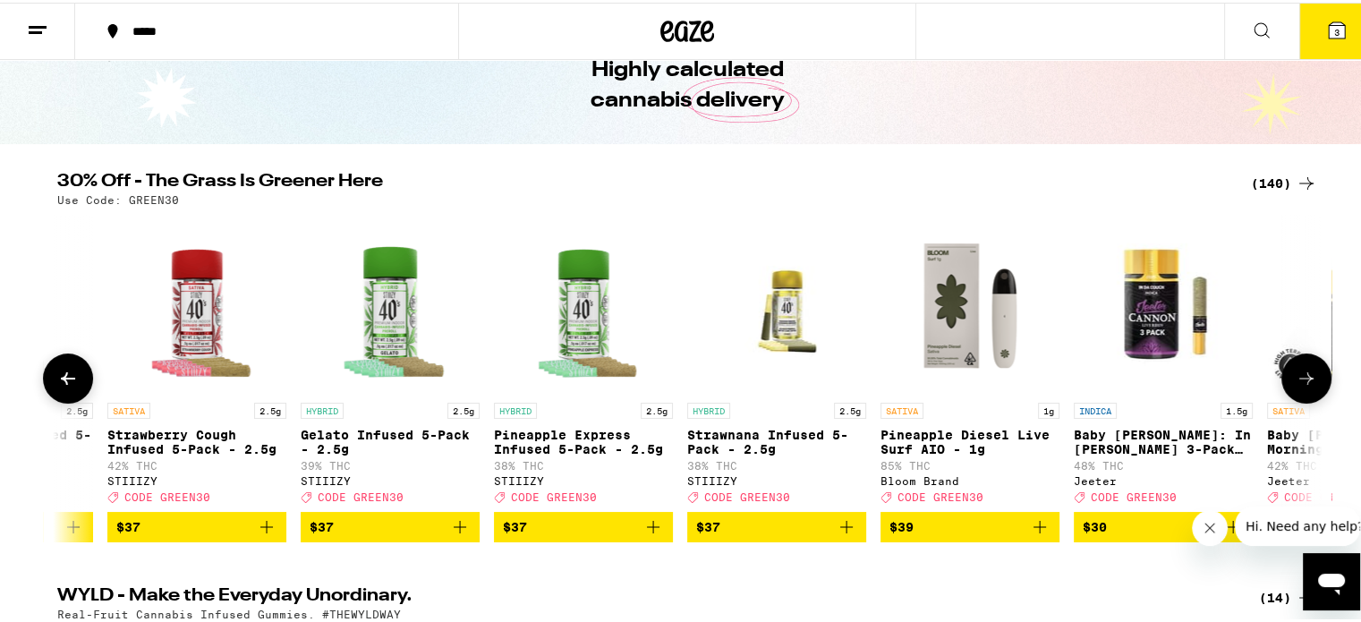
click at [1304, 381] on icon at bounding box center [1305, 375] width 21 height 21
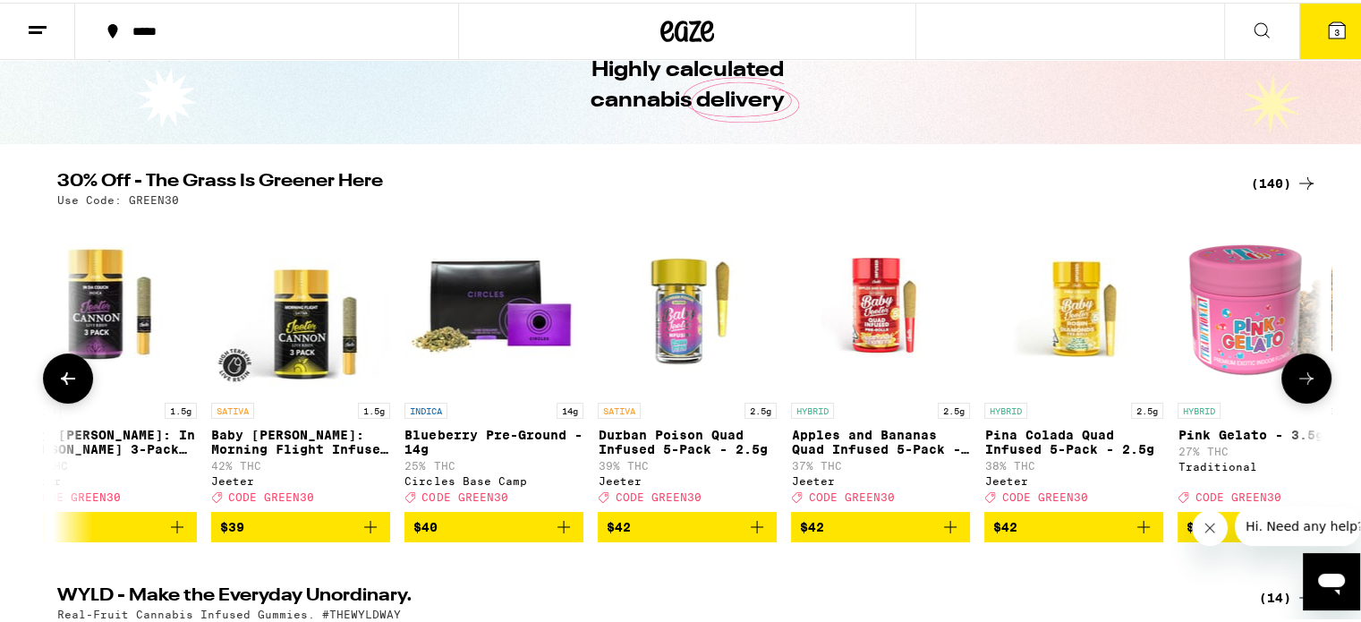
scroll to position [0, 23427]
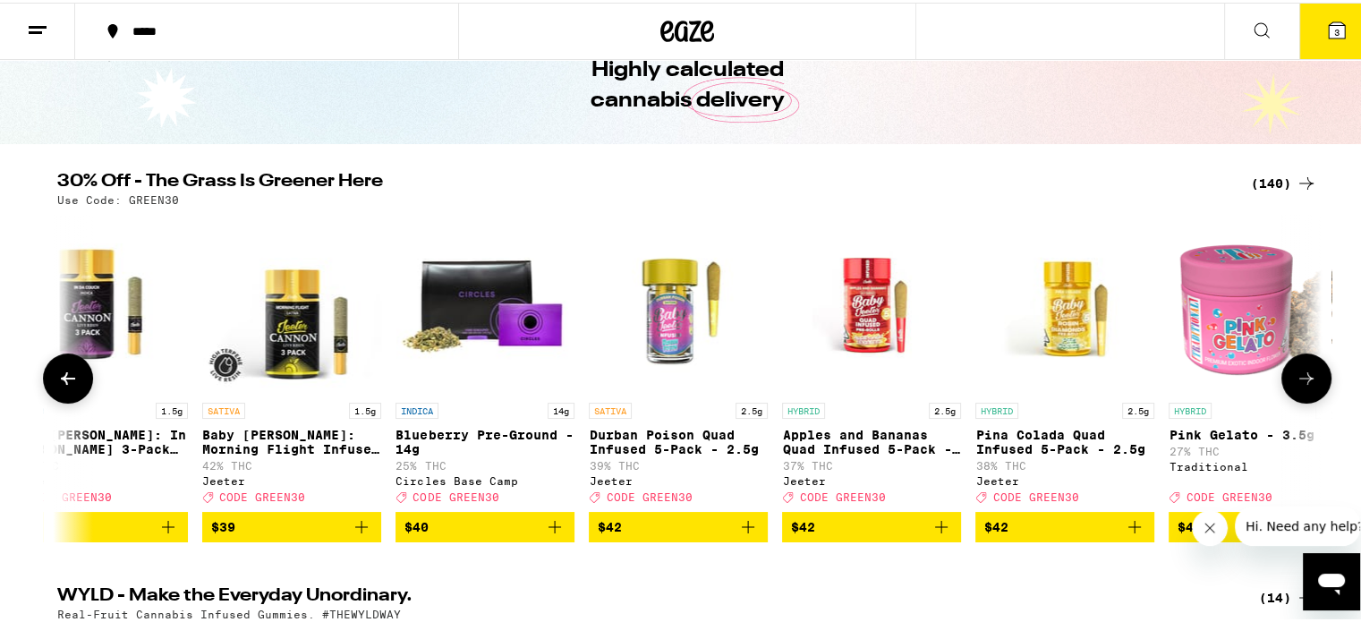
click at [1303, 381] on icon at bounding box center [1305, 375] width 21 height 21
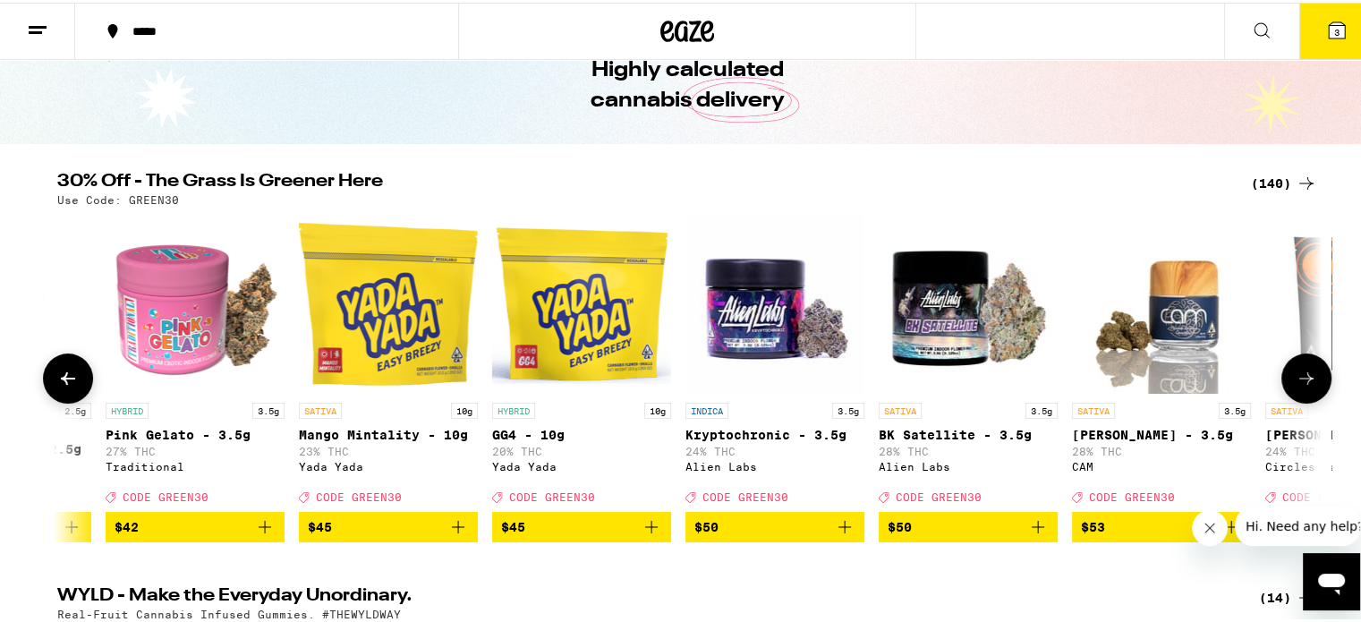
scroll to position [0, 24492]
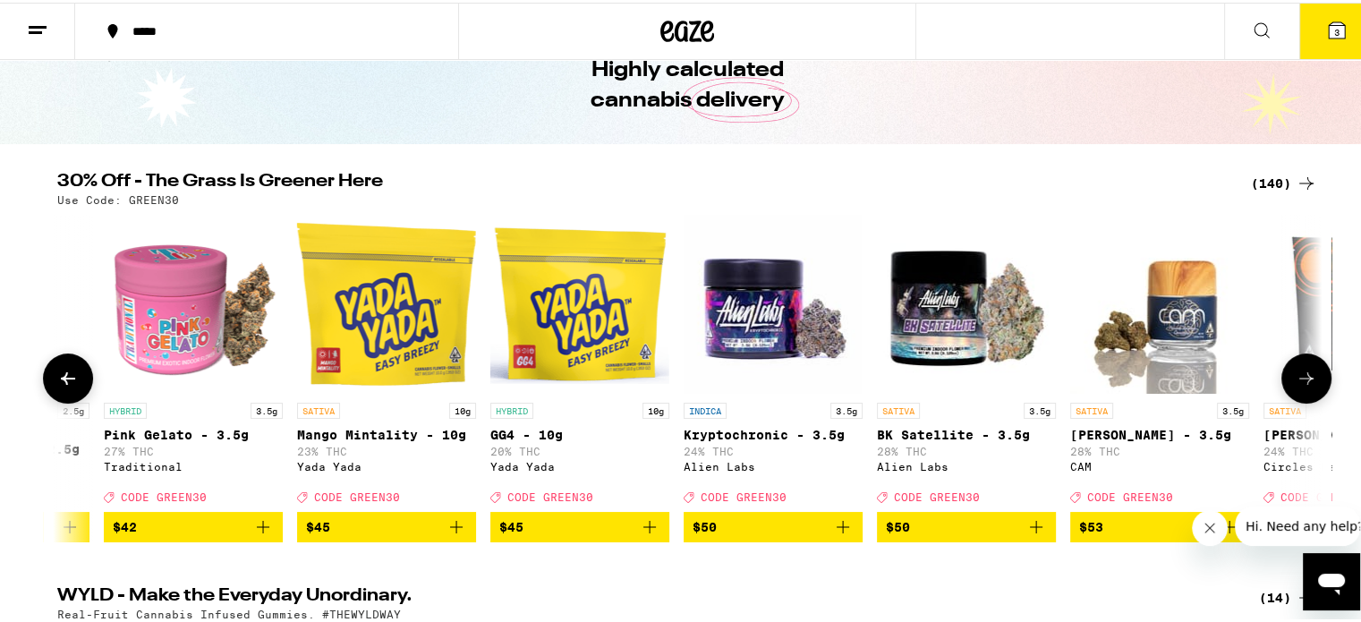
click at [162, 326] on img "Open page for Pink Gelato - 3.5g from Traditional" at bounding box center [193, 301] width 179 height 179
click at [1297, 371] on button at bounding box center [1306, 376] width 50 height 50
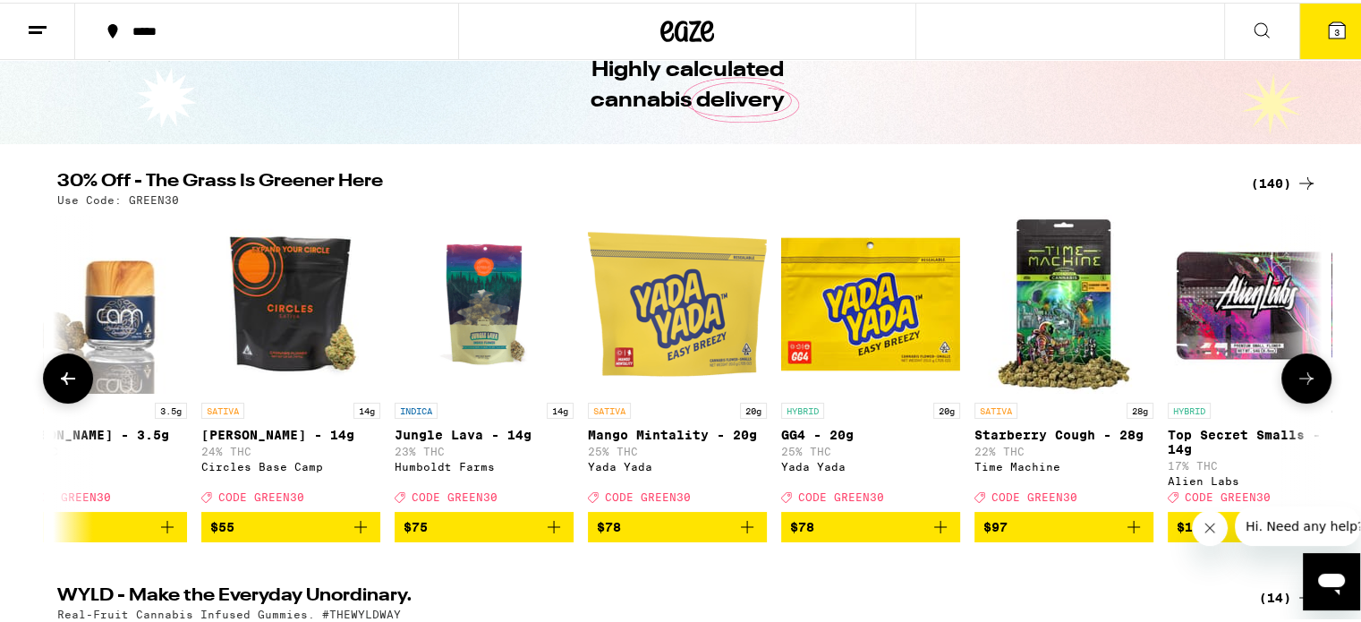
scroll to position [0, 25557]
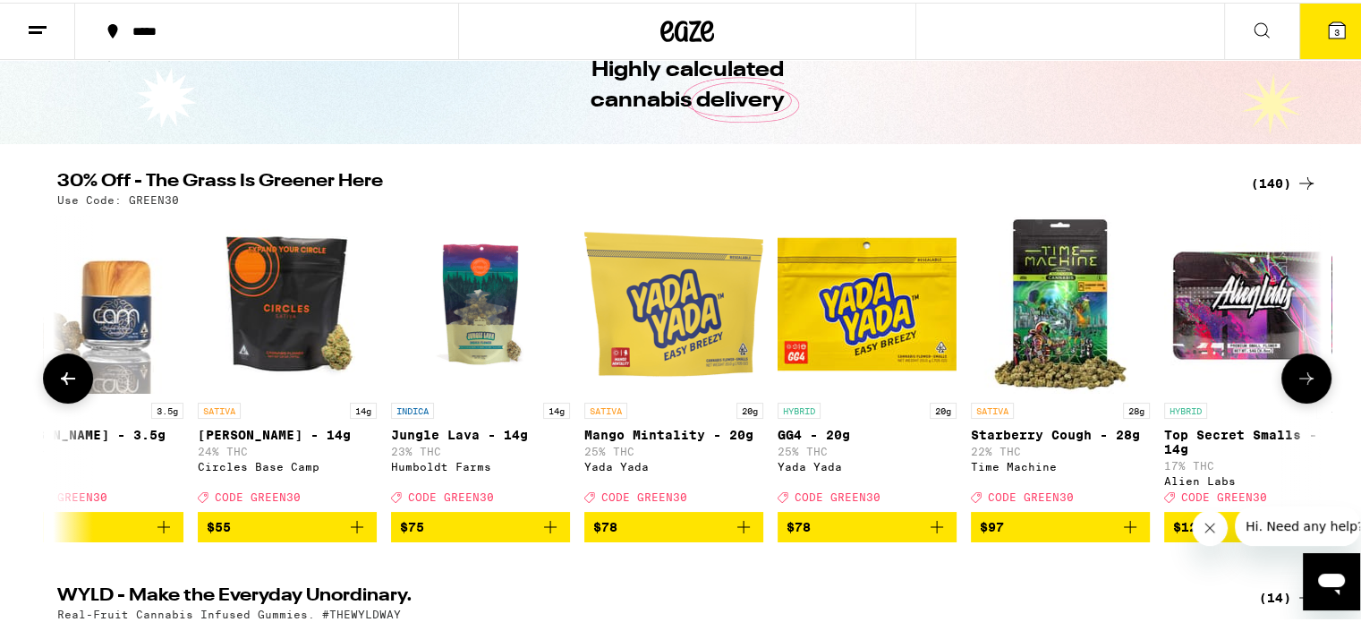
click at [1297, 371] on button at bounding box center [1306, 376] width 50 height 50
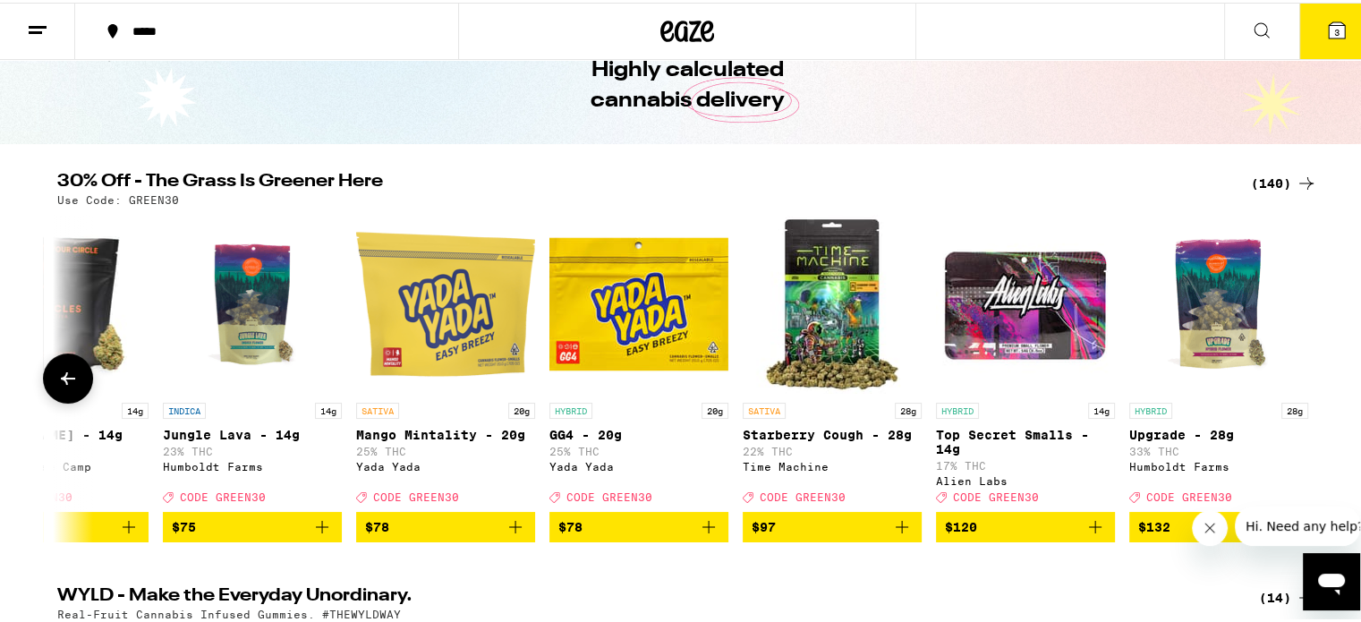
scroll to position [0, 25791]
